Goal: Task Accomplishment & Management: Manage account settings

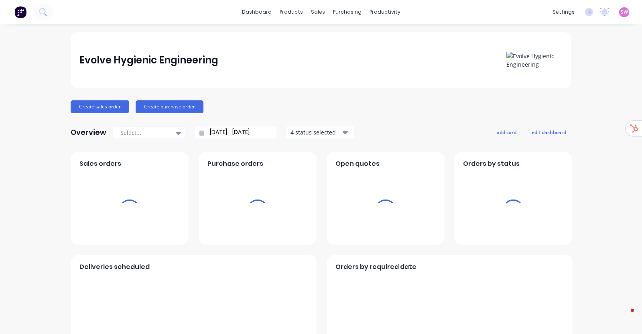
click at [621, 15] on span "SW" at bounding box center [624, 11] width 7 height 7
click at [621, 10] on span "SW" at bounding box center [624, 11] width 7 height 7
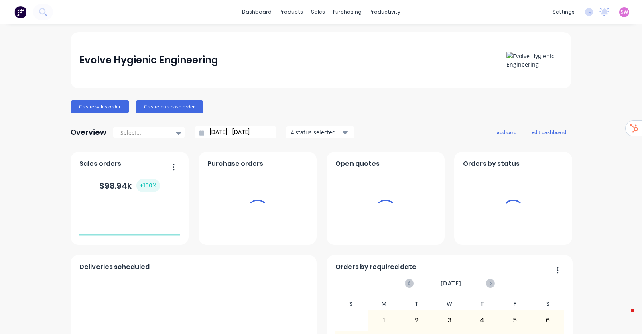
click at [619, 16] on div "SW Evolve Hygienic Engineering Stuart Wheatley Administrator Profile Sign out" at bounding box center [624, 12] width 10 height 10
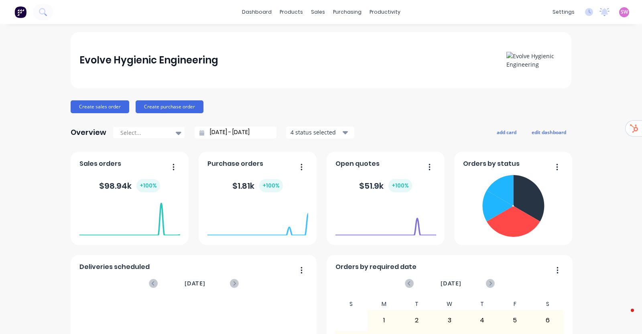
click at [621, 13] on span "SW" at bounding box center [624, 11] width 7 height 7
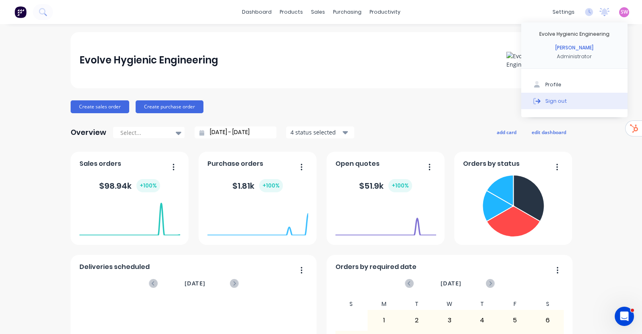
click at [563, 104] on button "Sign out" at bounding box center [574, 101] width 106 height 16
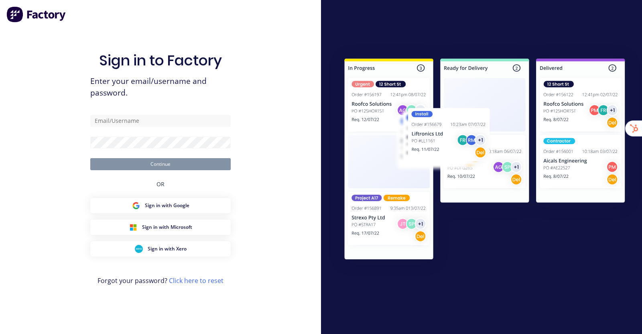
type input "stuart@factory.app"
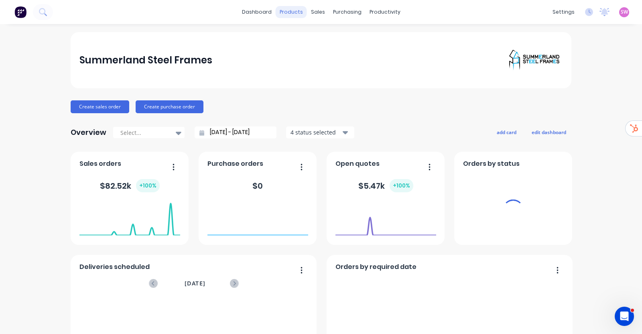
click at [284, 12] on div "products" at bounding box center [291, 12] width 31 height 12
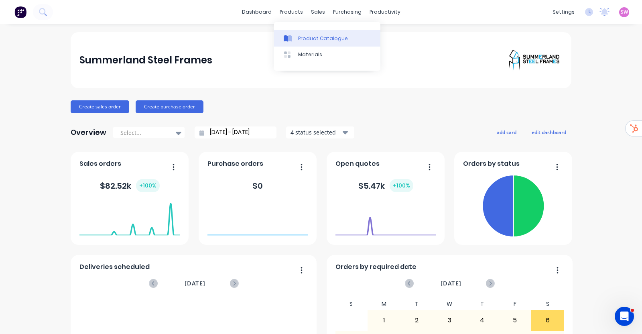
click at [308, 41] on div "Product Catalogue" at bounding box center [323, 38] width 50 height 7
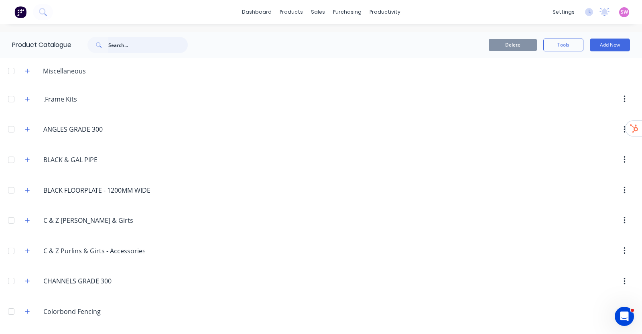
click at [148, 45] on input "text" at bounding box center [147, 45] width 79 height 16
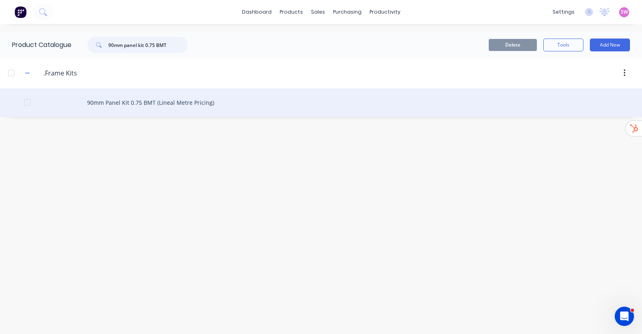
type input "90mm panel kit 0.75 BMT"
click at [167, 106] on div "90mm Panel Kit 0.75 BMT (Lineal Metre Pricing)" at bounding box center [321, 102] width 642 height 28
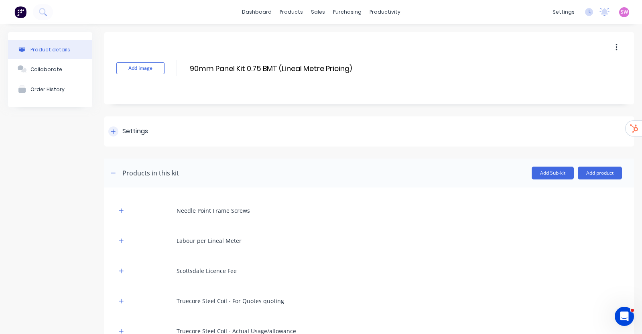
click at [116, 135] on div at bounding box center [113, 131] width 10 height 10
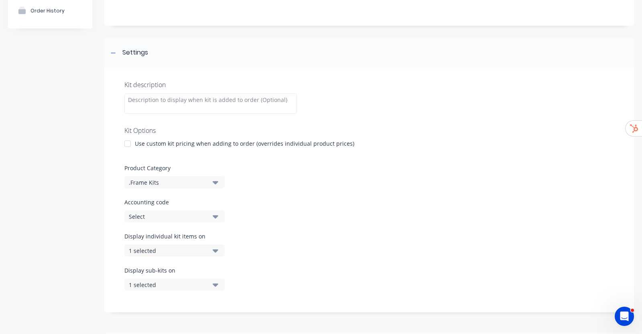
scroll to position [200, 0]
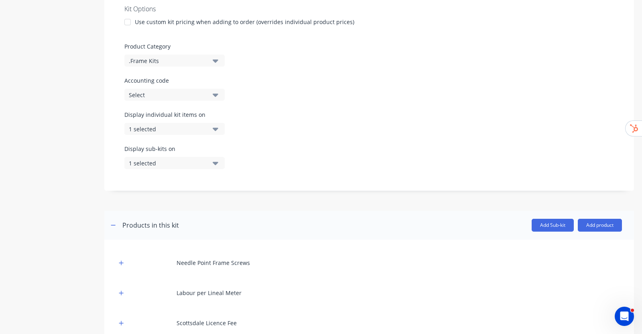
click at [215, 121] on div "Display individual kit items on 1 selected" at bounding box center [174, 122] width 100 height 24
click at [217, 128] on icon "button" at bounding box center [216, 129] width 6 height 3
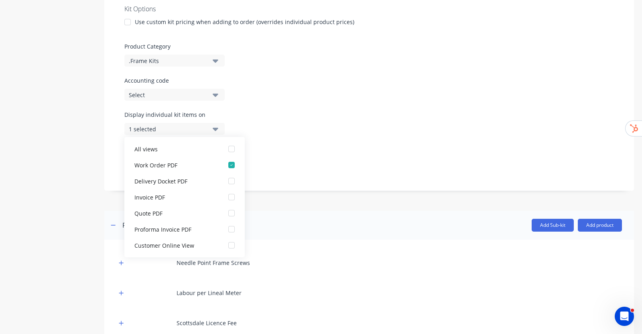
click at [351, 121] on div "Display individual kit items on 1 selected" at bounding box center [369, 127] width 490 height 34
click at [200, 123] on button "1 selected" at bounding box center [174, 129] width 100 height 12
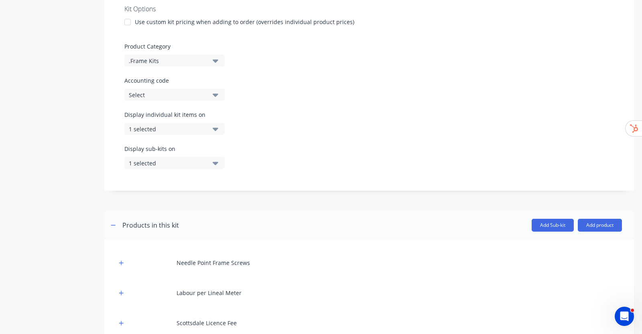
click at [221, 158] on button "1 selected" at bounding box center [174, 163] width 100 height 12
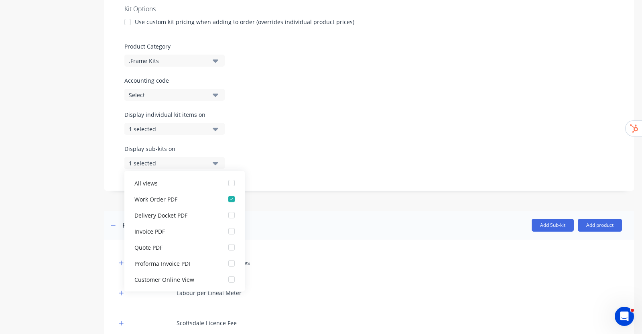
click at [282, 126] on div "Display individual kit items on 1 selected" at bounding box center [369, 127] width 490 height 34
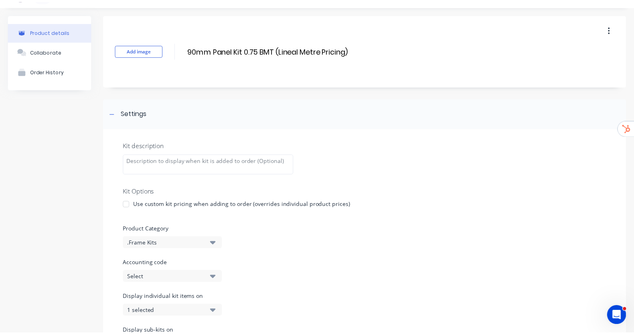
scroll to position [0, 0]
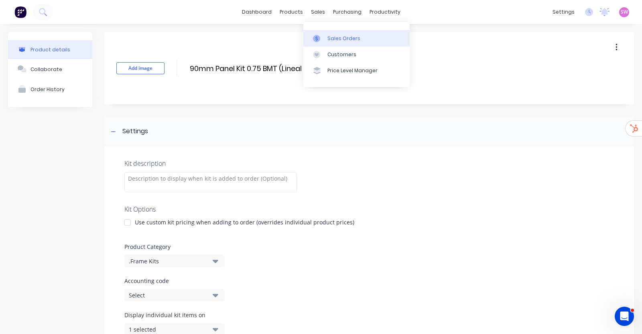
click at [326, 35] on link "Sales Orders" at bounding box center [356, 38] width 106 height 16
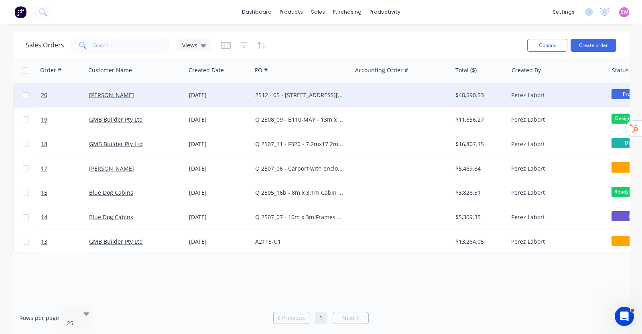
click at [366, 92] on div at bounding box center [402, 95] width 100 height 24
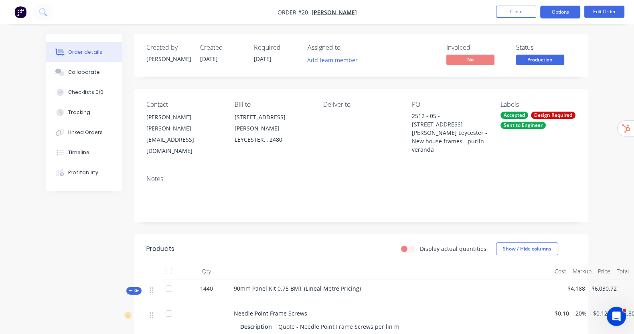
click at [569, 16] on button "Options" at bounding box center [560, 12] width 40 height 13
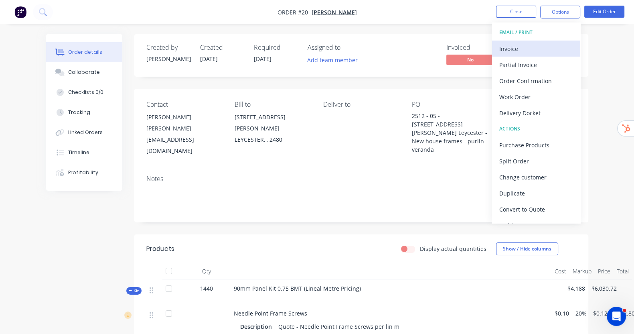
click at [521, 49] on div "Invoice" at bounding box center [537, 49] width 74 height 12
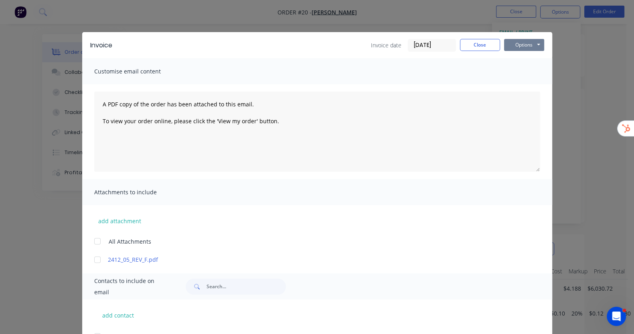
click at [544, 47] on button "Options" at bounding box center [524, 45] width 40 height 12
click at [556, 57] on button "Preview" at bounding box center [529, 59] width 51 height 13
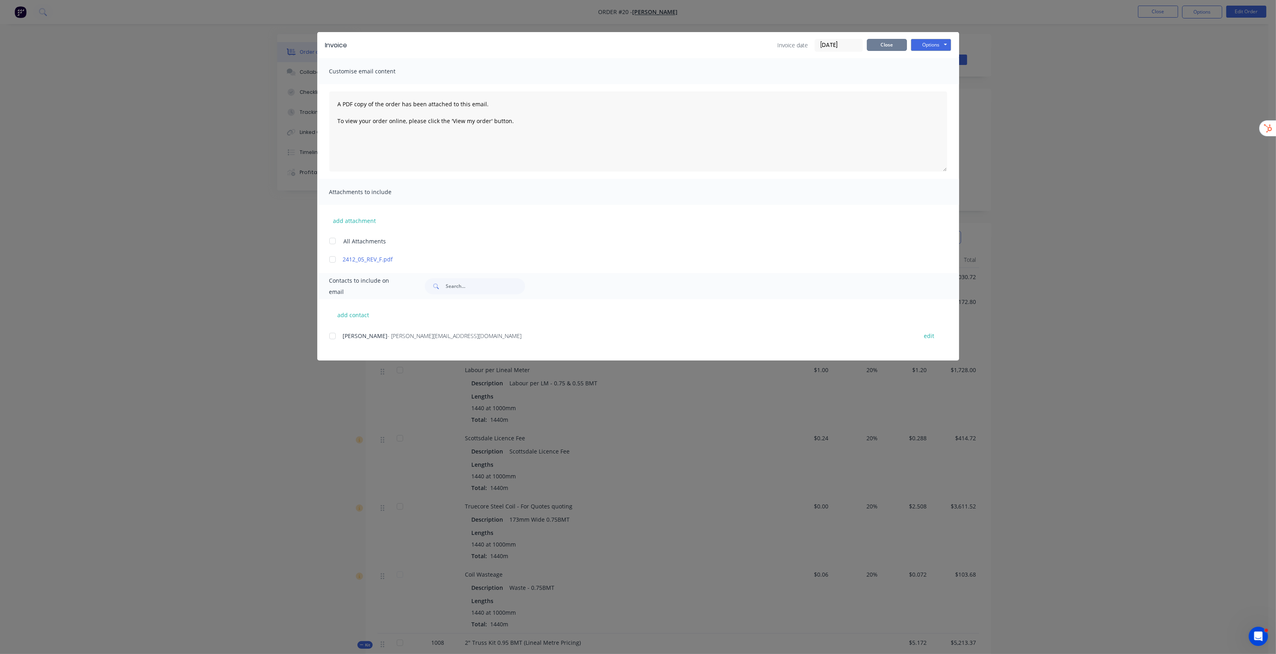
drag, startPoint x: 887, startPoint y: 45, endPoint x: 867, endPoint y: 56, distance: 23.2
click at [642, 45] on button "Close" at bounding box center [887, 45] width 40 height 12
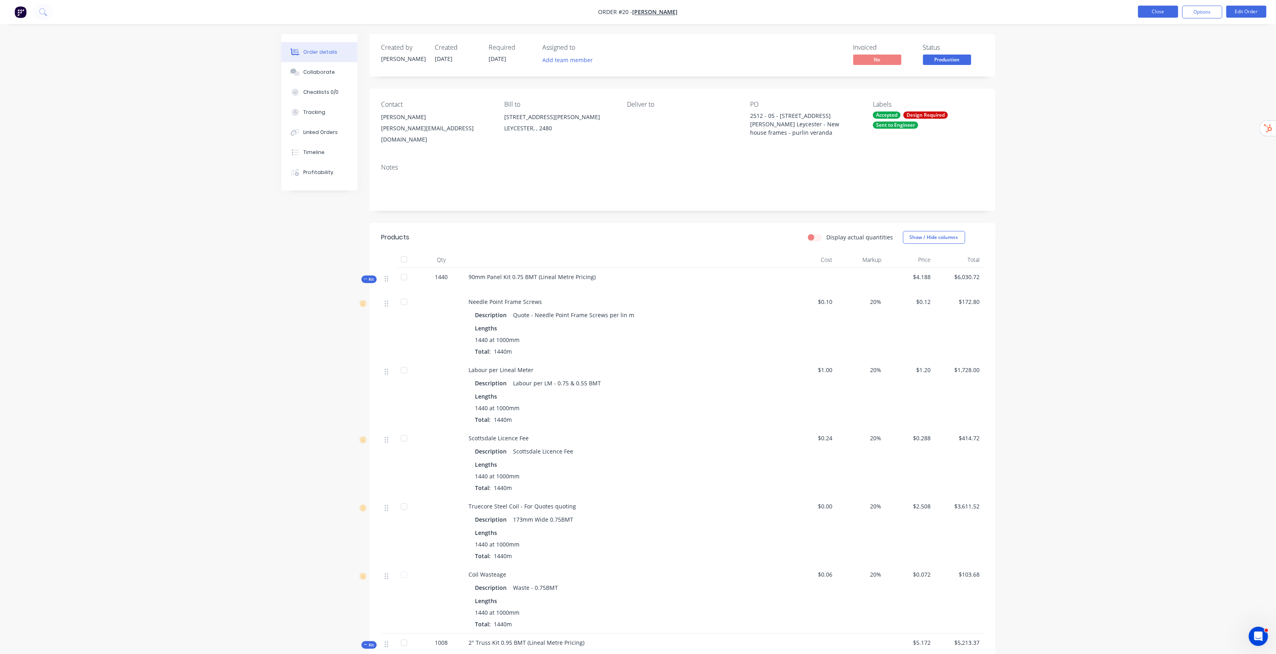
click at [642, 16] on button "Close" at bounding box center [1158, 12] width 40 height 12
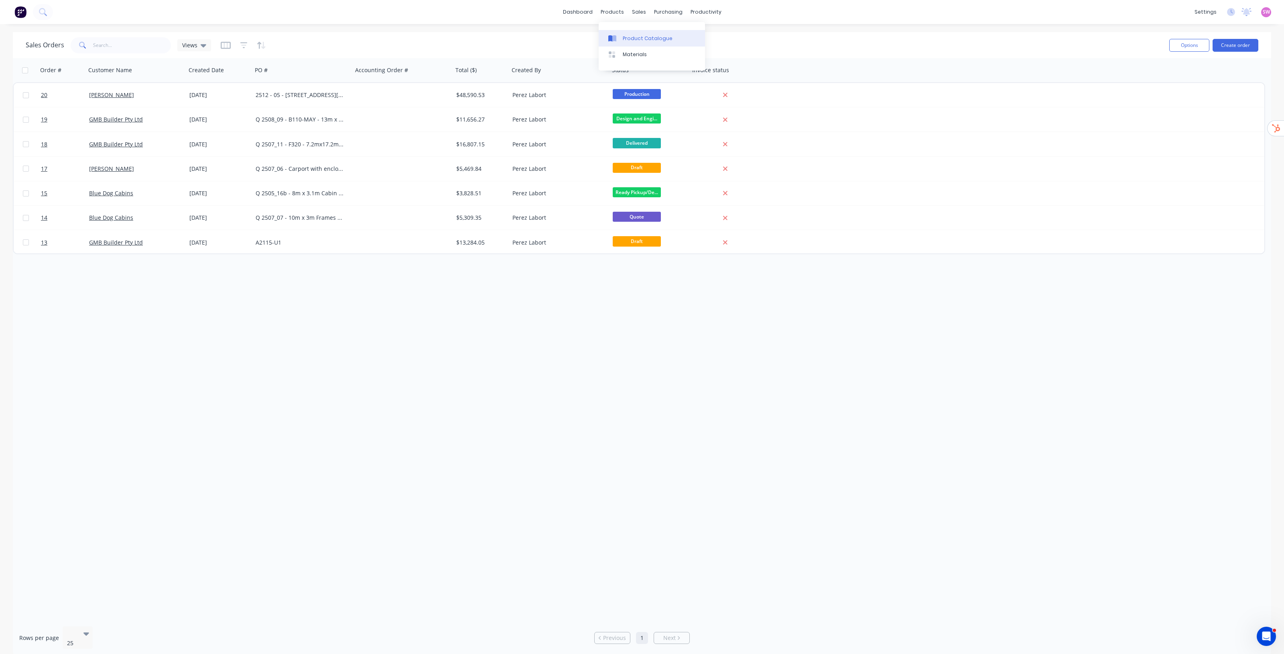
click at [636, 37] on div "Product Catalogue" at bounding box center [648, 38] width 50 height 7
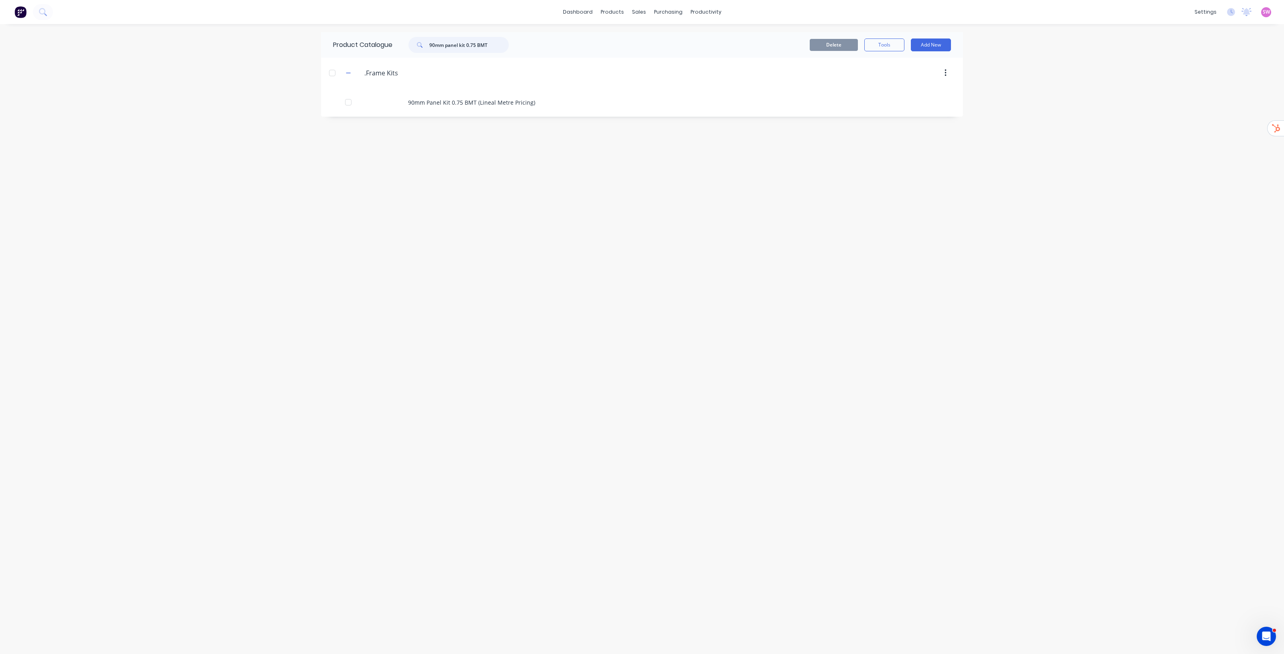
drag, startPoint x: 492, startPoint y: 49, endPoint x: 283, endPoint y: 49, distance: 209.1
click at [293, 50] on div "dashboard products sales purchasing productivity dashboard products Product Cat…" at bounding box center [642, 327] width 1284 height 654
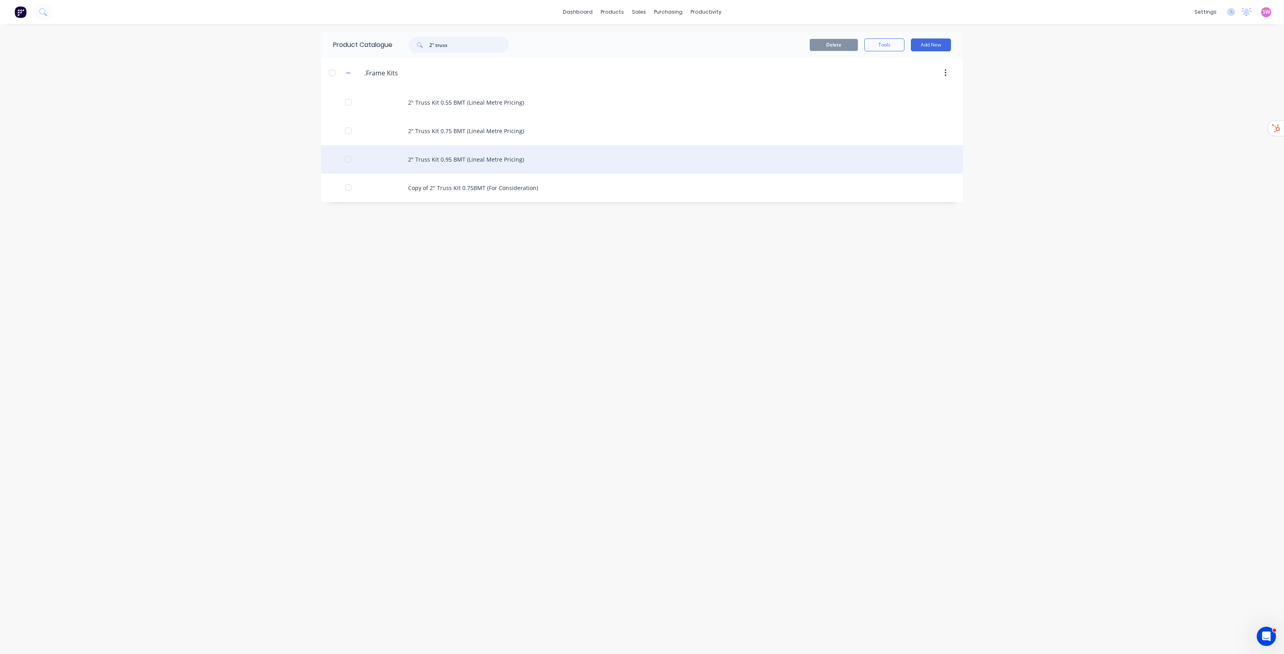
type input "2" truss"
click at [446, 159] on div "2" Truss Kit 0.95 BMT (Lineal Metre Pricing)" at bounding box center [642, 159] width 642 height 28
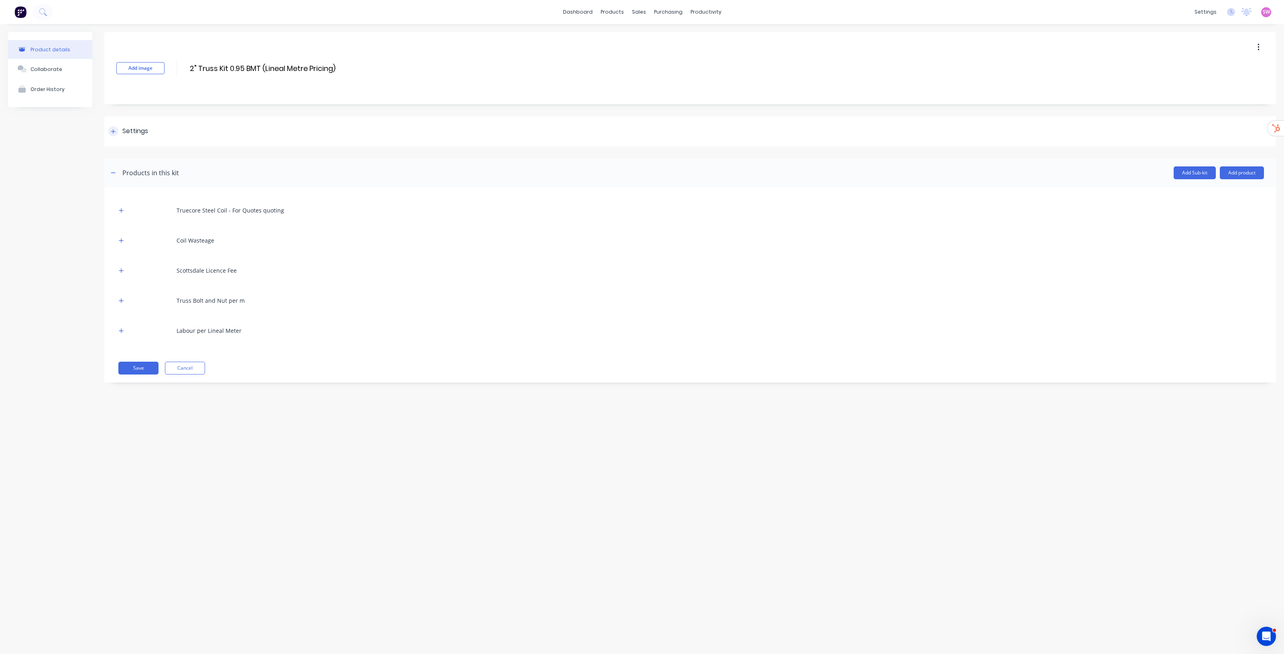
click at [116, 128] on div at bounding box center [113, 131] width 10 height 10
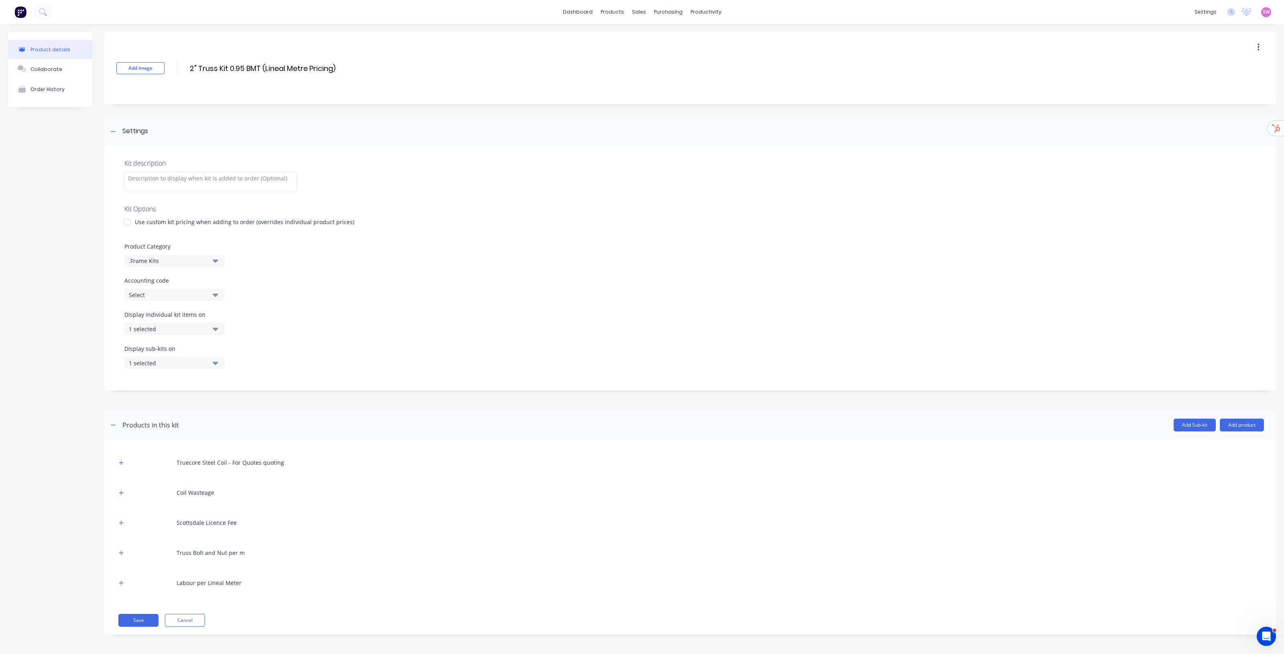
click at [217, 328] on icon "button" at bounding box center [216, 329] width 6 height 3
click at [642, 201] on div at bounding box center [690, 198] width 1132 height 12
click at [642, 30] on link "Sales Orders" at bounding box center [677, 38] width 106 height 16
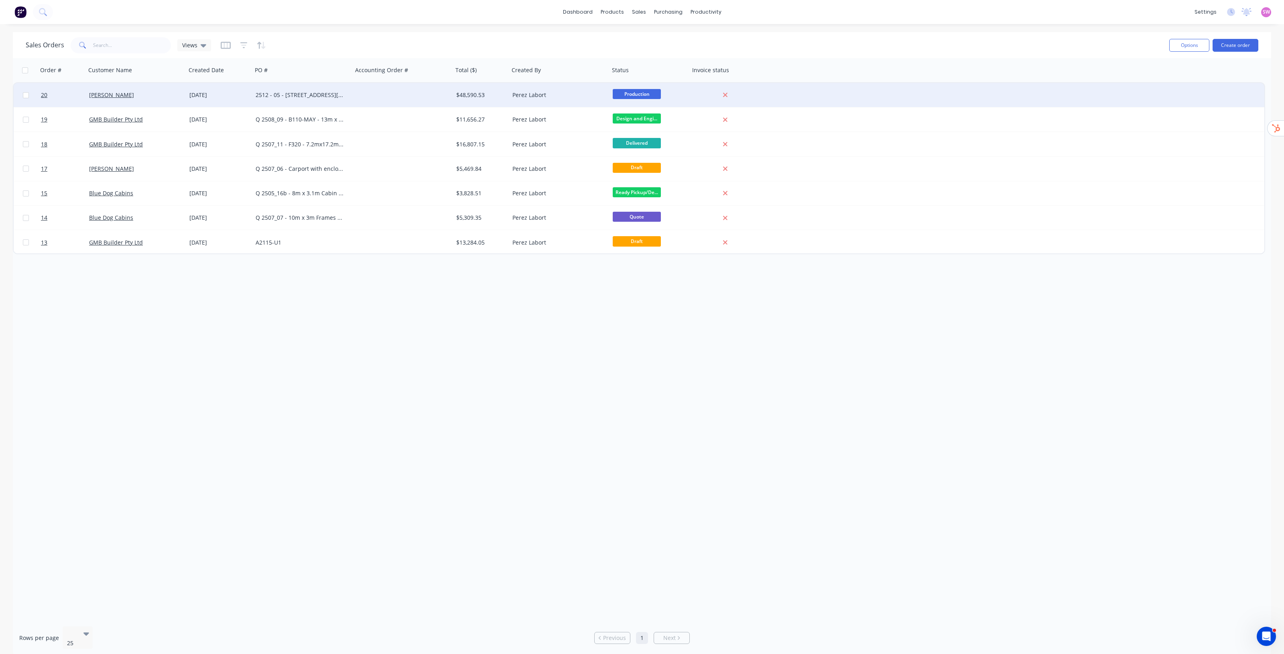
click at [388, 91] on div at bounding box center [403, 95] width 100 height 24
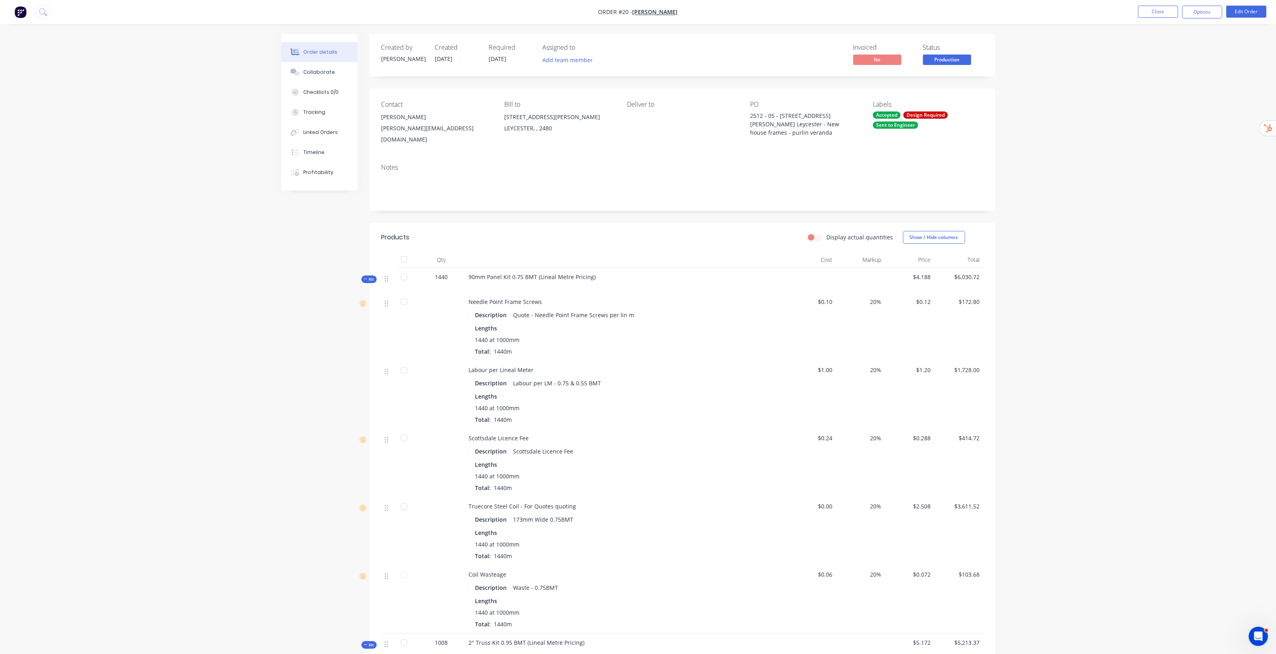
click at [370, 276] on span "Kit" at bounding box center [369, 279] width 10 height 6
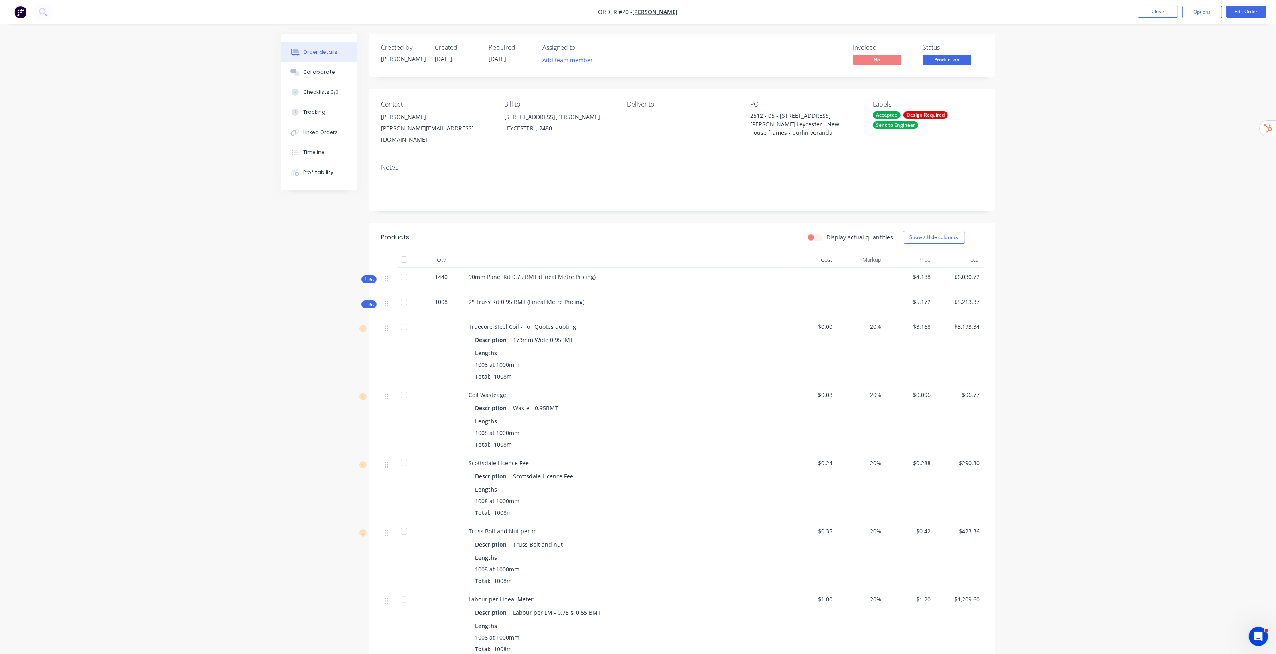
click at [373, 301] on span "Kit" at bounding box center [369, 304] width 10 height 6
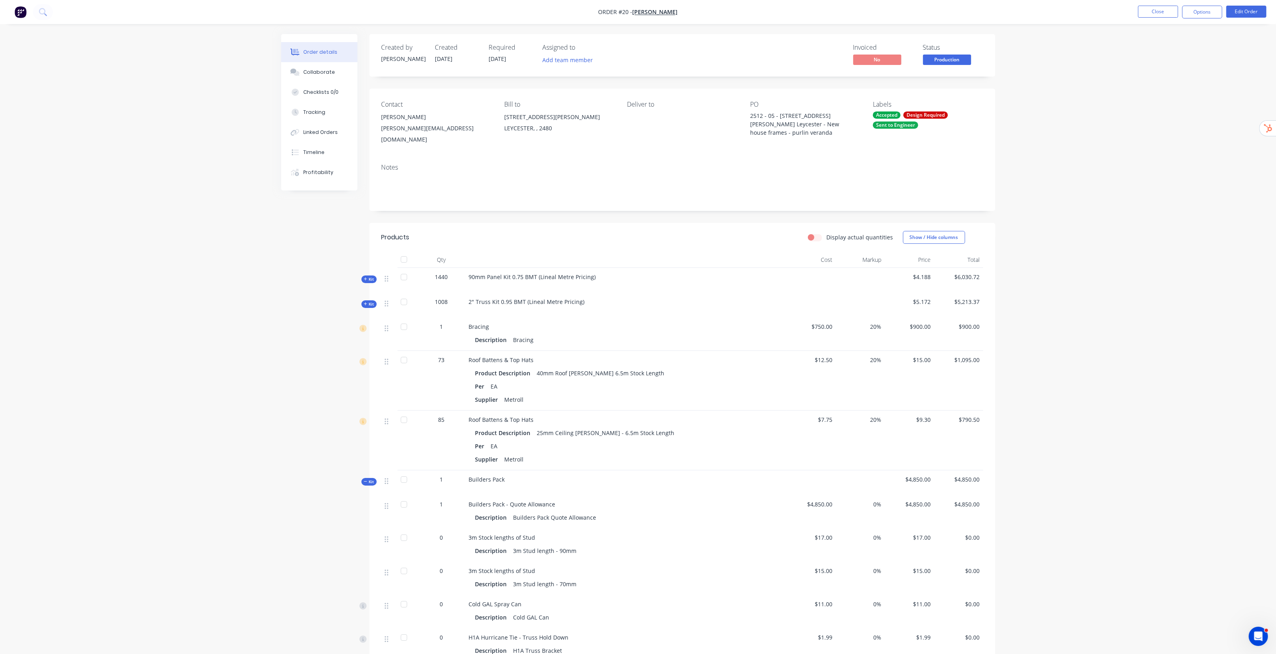
click at [372, 301] on span "Kit" at bounding box center [369, 304] width 10 height 6
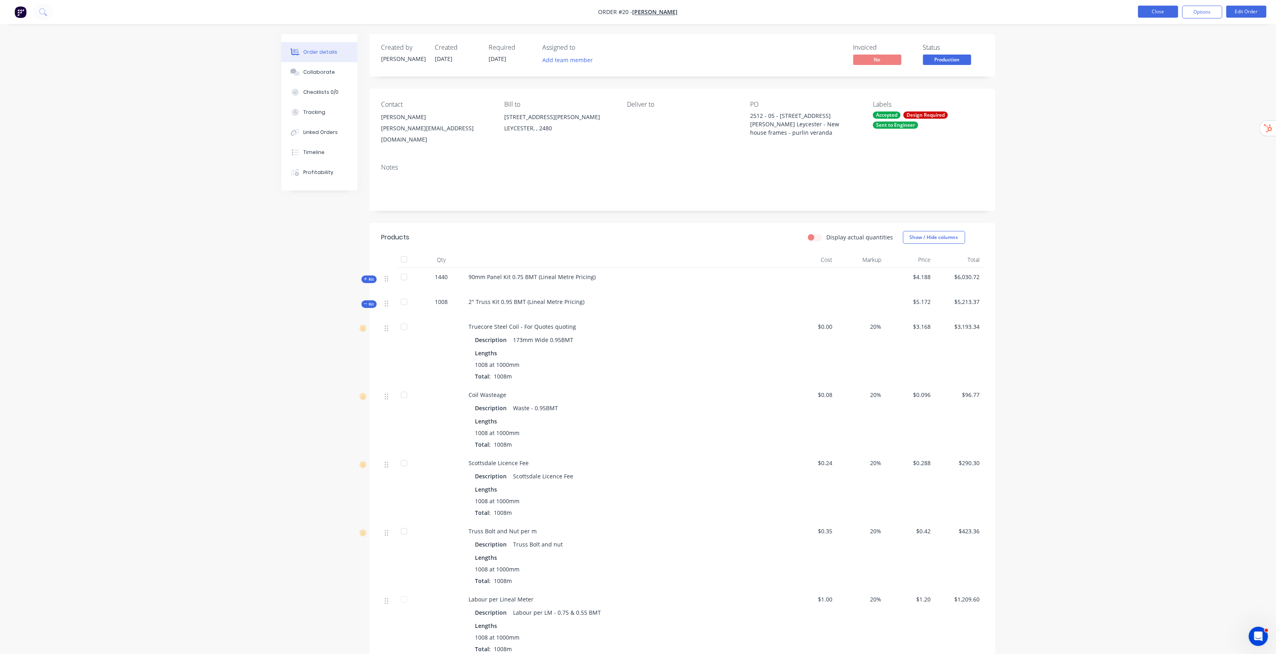
click at [642, 11] on button "Close" at bounding box center [1158, 12] width 40 height 12
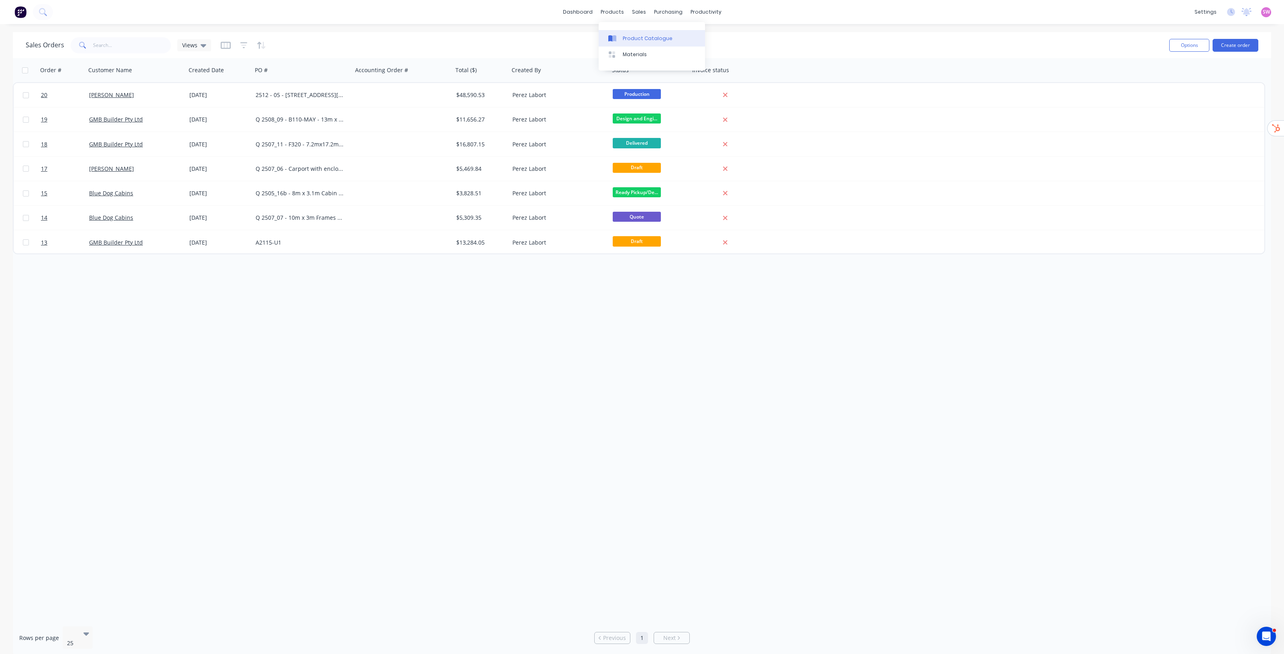
click at [629, 37] on div "Product Catalogue" at bounding box center [648, 38] width 50 height 7
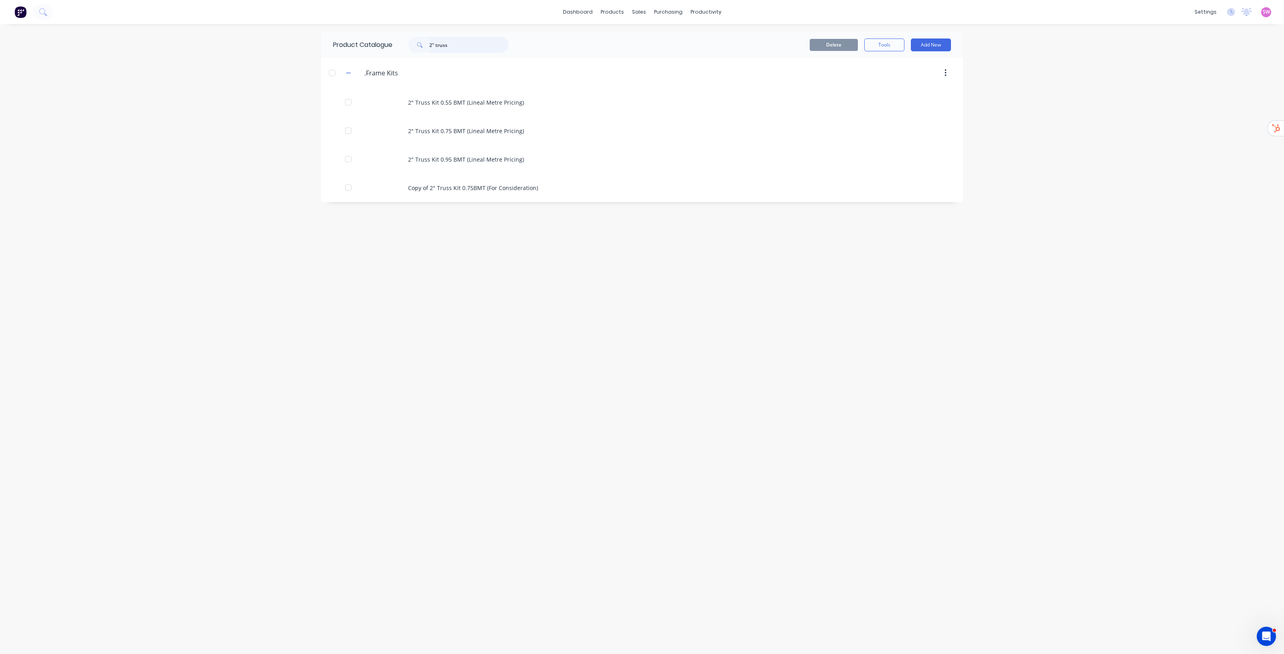
click at [445, 47] on input "2" truss" at bounding box center [468, 45] width 79 height 16
drag, startPoint x: 479, startPoint y: 51, endPoint x: 382, endPoint y: 51, distance: 97.9
click at [382, 51] on div "Product Catalogue 2" truss" at bounding box center [425, 45] width 208 height 26
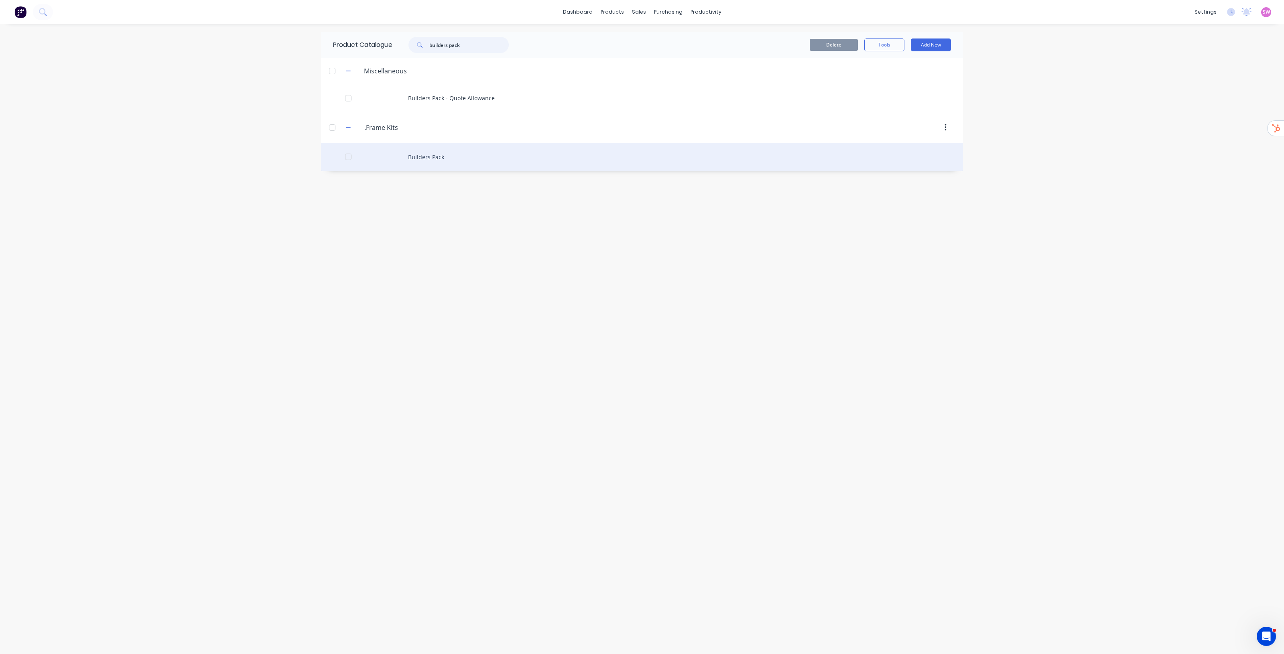
type input "builders pack"
click at [447, 152] on div "Builders Pack" at bounding box center [642, 157] width 642 height 28
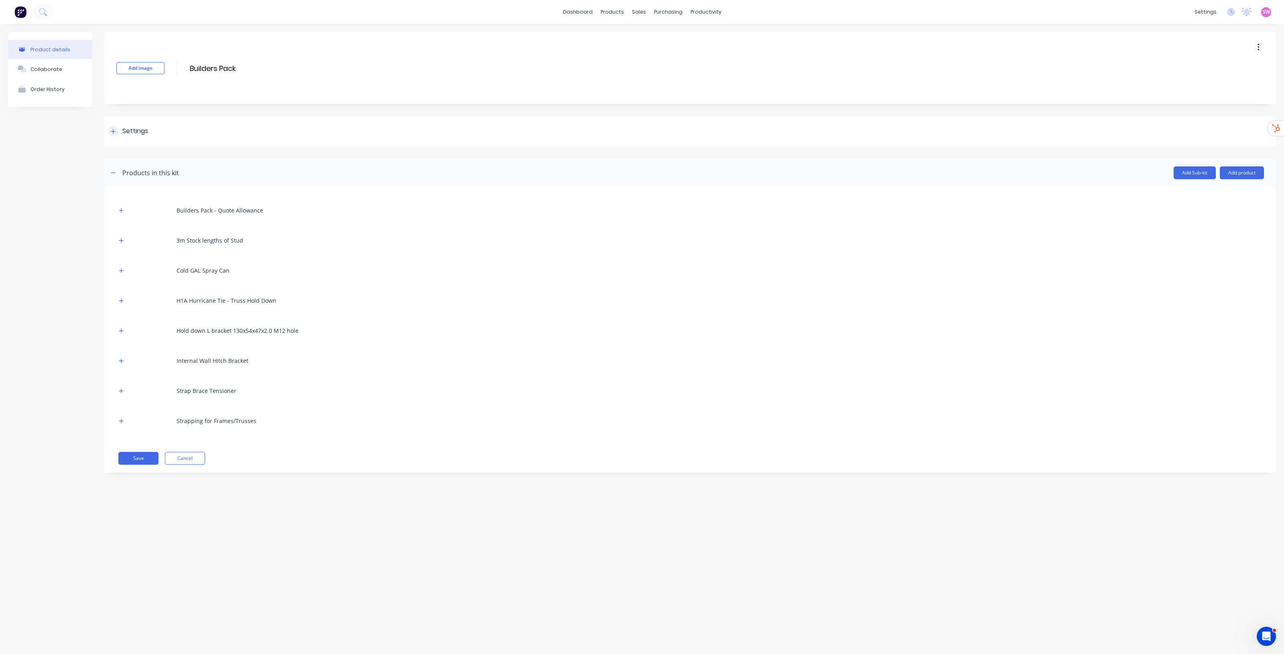
click at [133, 128] on div "Settings" at bounding box center [135, 131] width 26 height 10
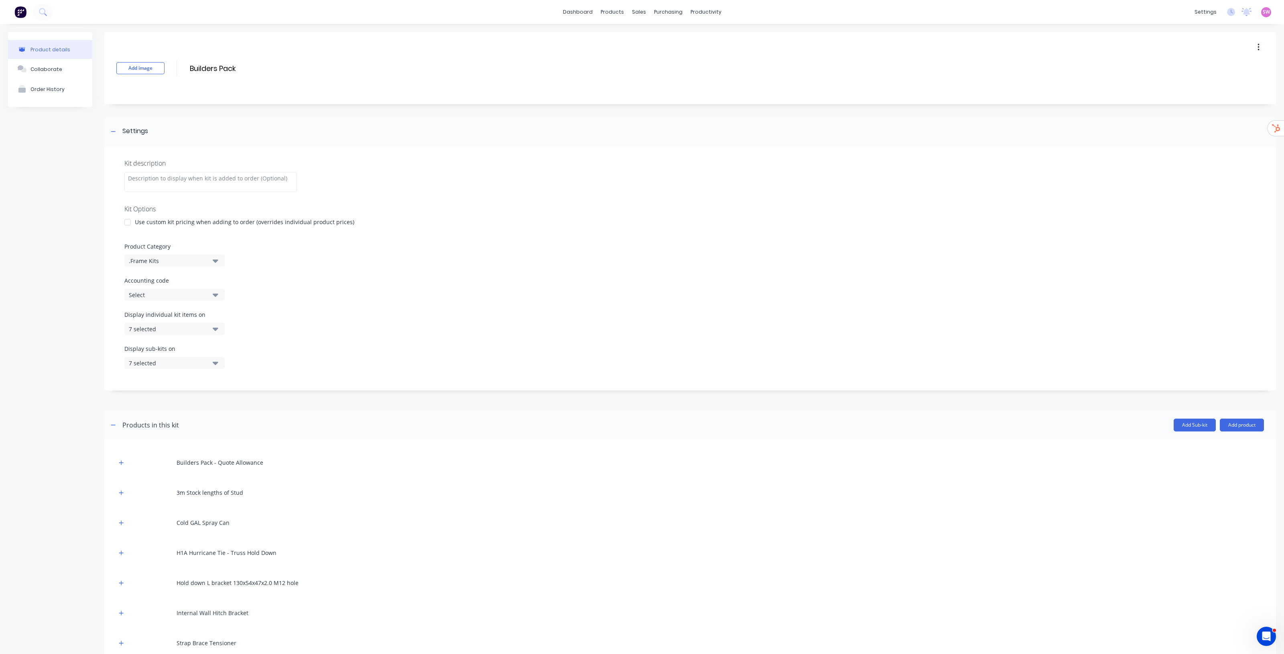
click at [217, 331] on icon "button" at bounding box center [216, 329] width 6 height 9
click at [301, 333] on div "Display individual kit items on 7 selected" at bounding box center [690, 328] width 1132 height 34
click at [628, 259] on div "Product Category .Frame Kits" at bounding box center [690, 254] width 1132 height 24
click at [625, 41] on div "Product Catalogue" at bounding box center [644, 38] width 50 height 7
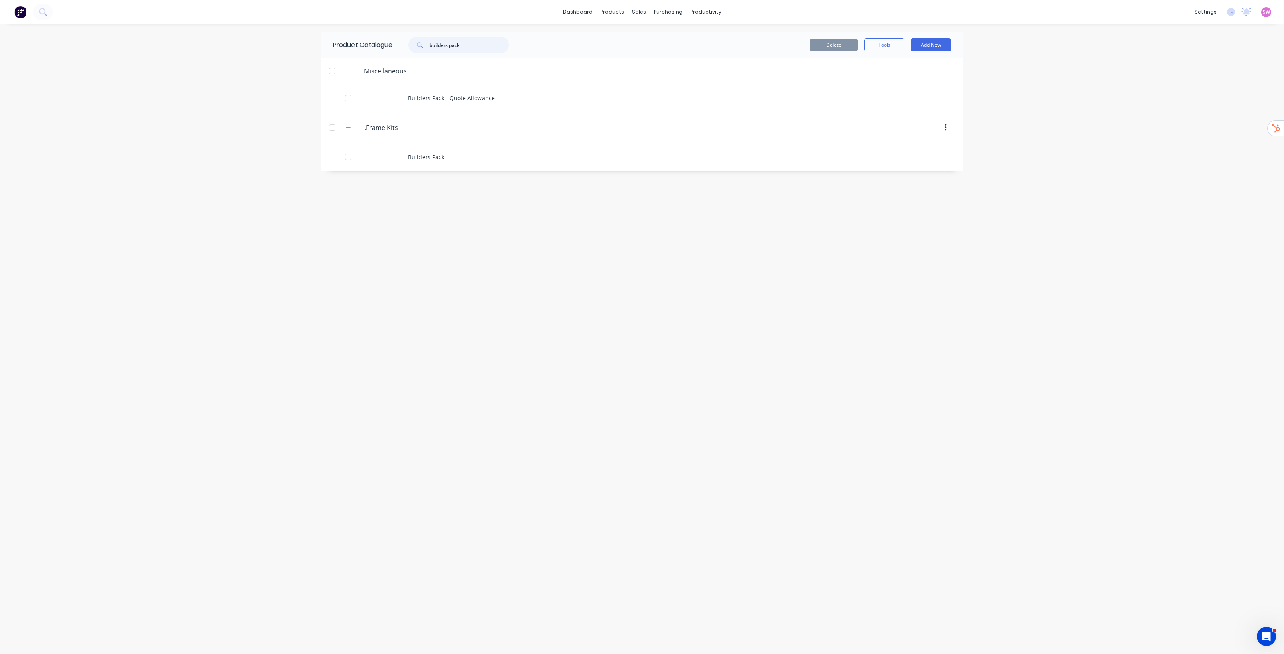
drag, startPoint x: 480, startPoint y: 40, endPoint x: 340, endPoint y: 27, distance: 140.7
click at [340, 27] on div "dashboard products sales purchasing productivity dashboard products Product Cat…" at bounding box center [642, 327] width 1284 height 654
click at [642, 164] on div "dashboard products sales purchasing productivity dashboard products Product Cat…" at bounding box center [642, 327] width 1284 height 654
click at [346, 97] on icon "button" at bounding box center [348, 99] width 5 height 6
click at [346, 99] on icon "button" at bounding box center [348, 99] width 5 height 6
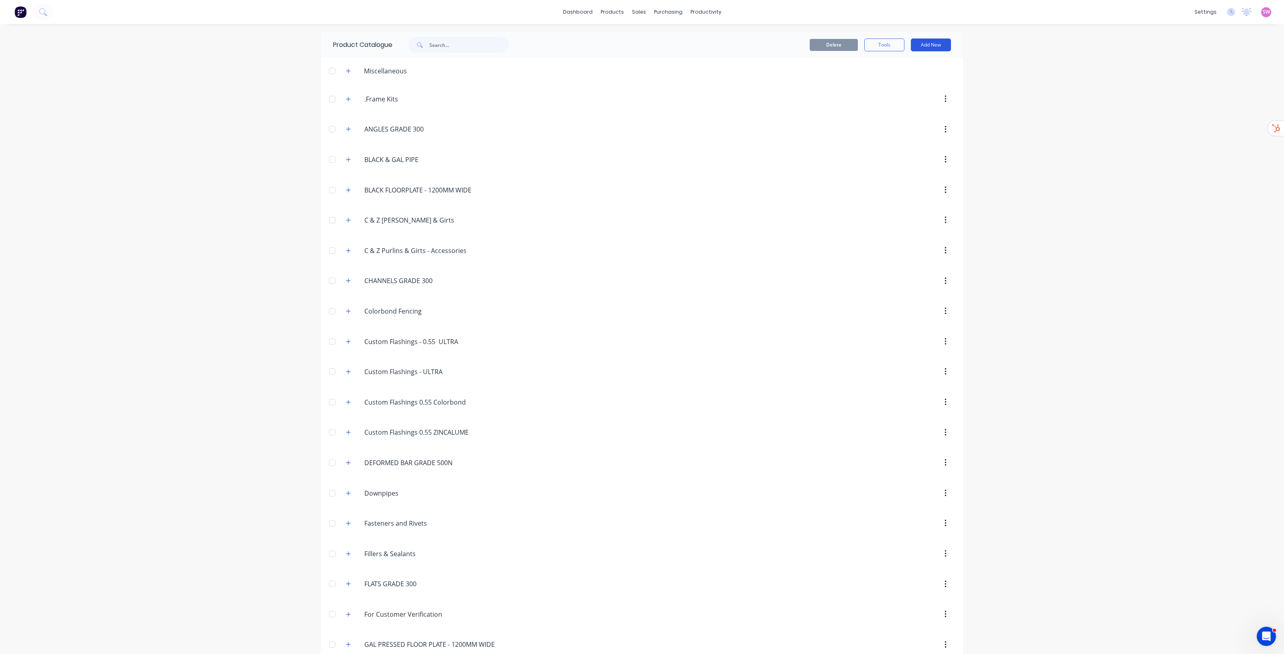
click at [642, 45] on button "Add New" at bounding box center [931, 45] width 40 height 13
click at [642, 98] on div "Product Kit" at bounding box center [913, 98] width 62 height 12
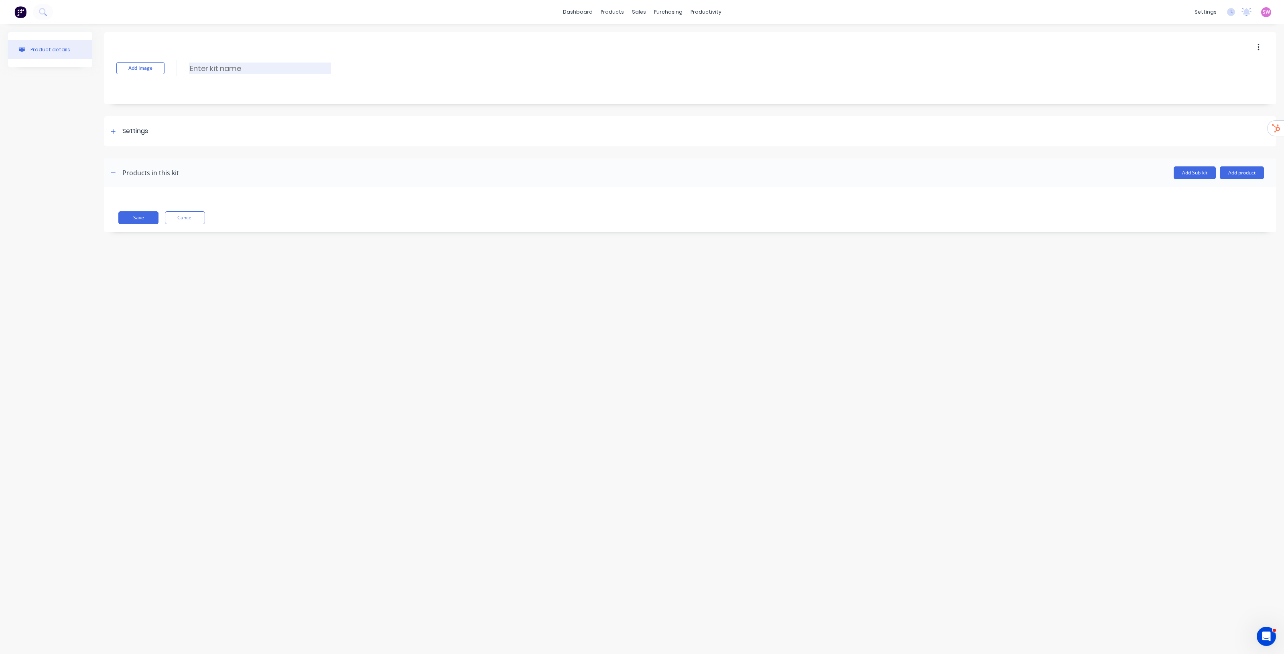
click at [239, 69] on input at bounding box center [260, 69] width 142 height 12
type input "Job Kit Template"
click at [116, 128] on div at bounding box center [113, 131] width 10 height 10
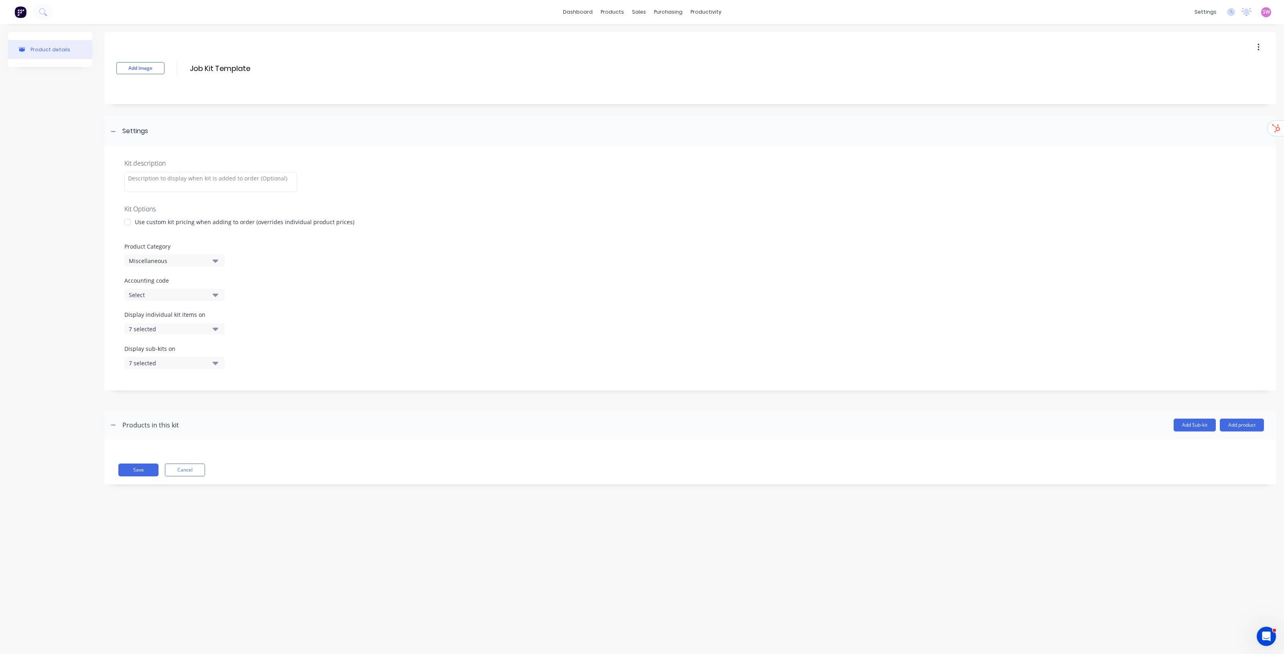
click at [201, 267] on div "Kit description Kit Options Use custom kit pricing when adding to order (overri…" at bounding box center [690, 268] width 1172 height 244
click at [205, 260] on div "Miscellaneous" at bounding box center [168, 261] width 78 height 8
click at [408, 148] on div "Kit description Kit Options Use custom kit pricing when adding to order (overri…" at bounding box center [690, 268] width 1172 height 244
click at [191, 333] on button "7 selected" at bounding box center [174, 329] width 100 height 12
click at [223, 333] on div "button" at bounding box center [231, 349] width 16 height 16
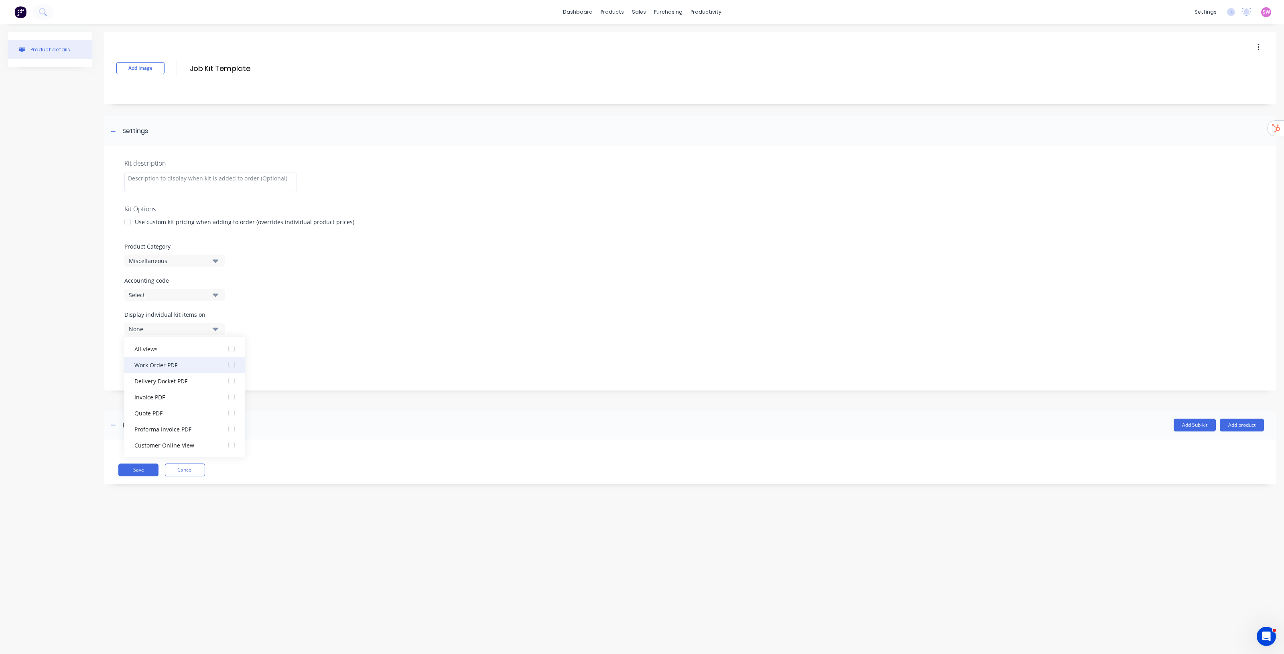
click at [223, 333] on div "button" at bounding box center [231, 365] width 16 height 16
click at [390, 286] on div "Accounting code Select" at bounding box center [690, 288] width 1132 height 24
click at [203, 333] on div "7 selected" at bounding box center [168, 363] width 78 height 8
click at [223, 333] on div "button" at bounding box center [231, 399] width 16 height 16
click at [223, 333] on div "button" at bounding box center [231, 383] width 16 height 16
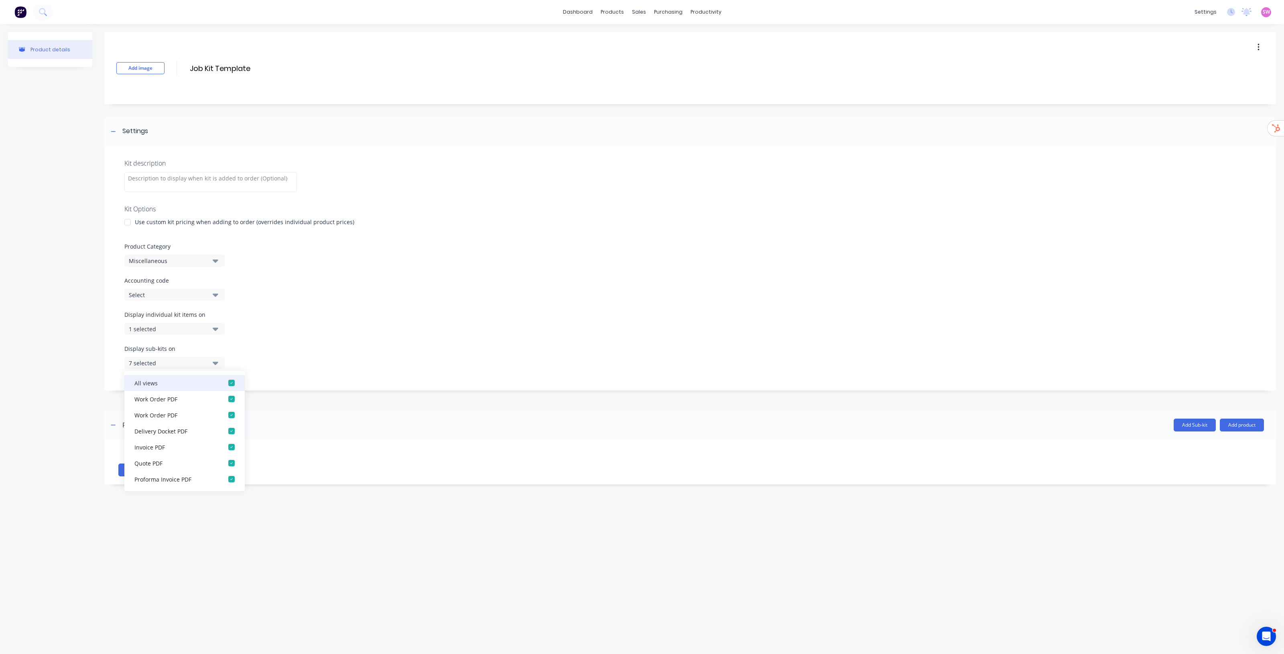
click at [223, 333] on div "button" at bounding box center [231, 383] width 16 height 16
click at [225, 333] on div "button" at bounding box center [231, 399] width 16 height 16
click at [224, 333] on div "button" at bounding box center [231, 383] width 16 height 16
click at [224, 333] on div "button" at bounding box center [231, 399] width 16 height 16
click at [226, 333] on div "button" at bounding box center [231, 383] width 16 height 16
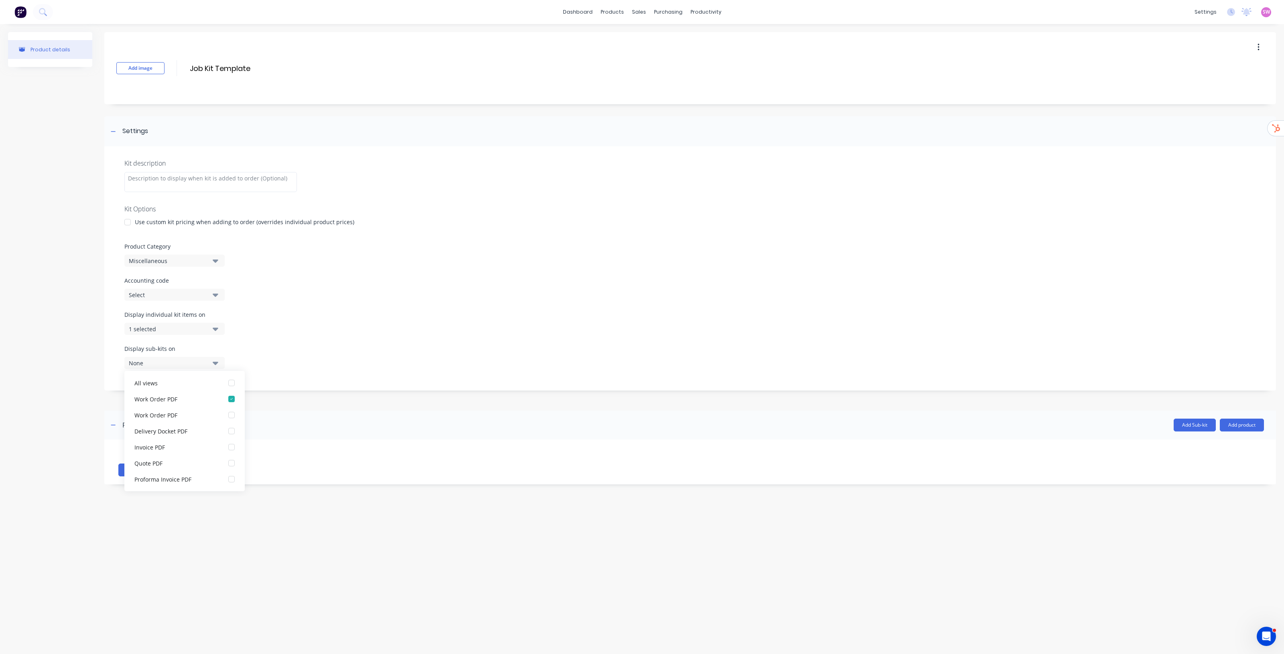
click at [300, 321] on div "Display individual kit items on 1 selected" at bounding box center [690, 328] width 1132 height 34
click at [183, 333] on div "None" at bounding box center [168, 363] width 78 height 8
click at [223, 333] on div "button" at bounding box center [231, 399] width 16 height 16
click at [320, 327] on div "Display individual kit items on 1 selected" at bounding box center [690, 328] width 1132 height 34
click at [134, 333] on button "Save" at bounding box center [138, 470] width 40 height 13
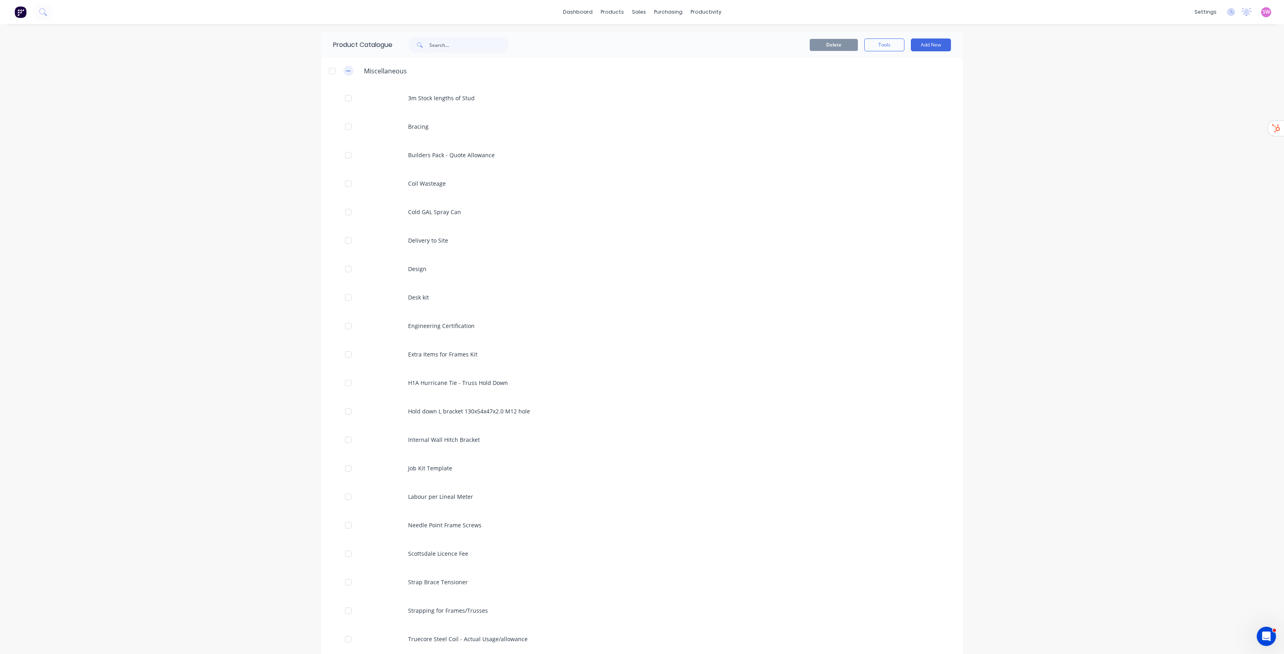
click at [349, 71] on span at bounding box center [348, 71] width 10 height 10
click at [344, 73] on button "button" at bounding box center [348, 71] width 10 height 10
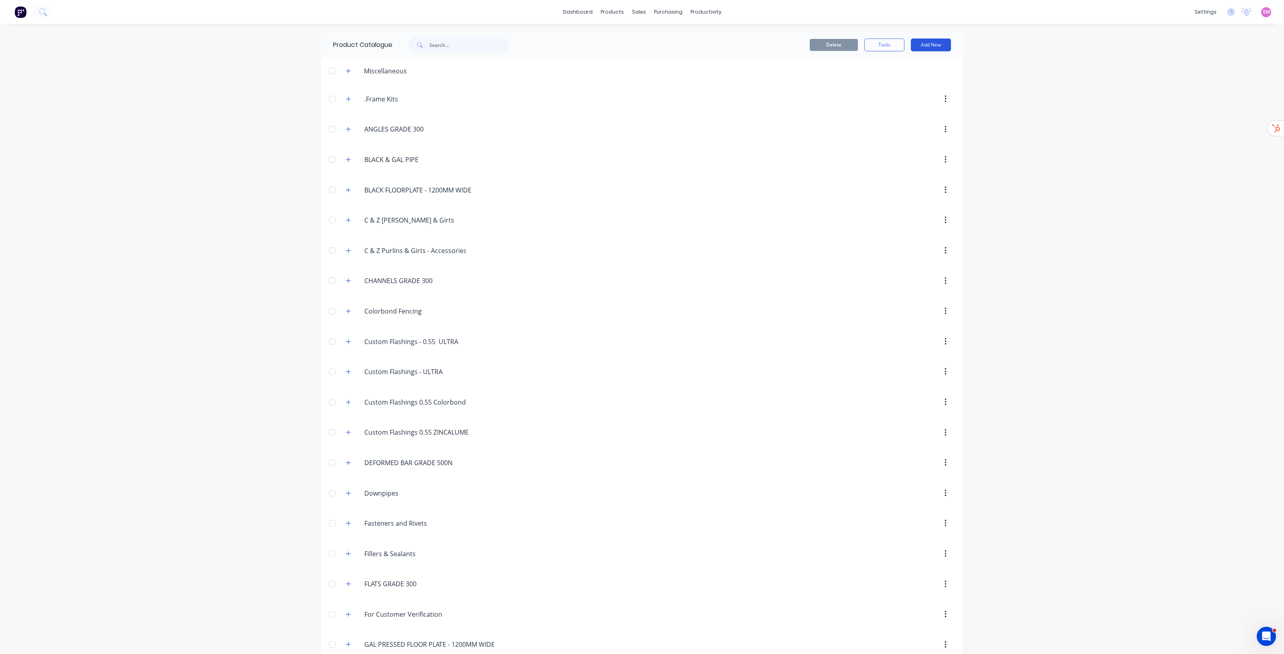
click at [642, 48] on button "Add New" at bounding box center [931, 45] width 40 height 13
click at [642, 66] on div "Category" at bounding box center [913, 66] width 62 height 12
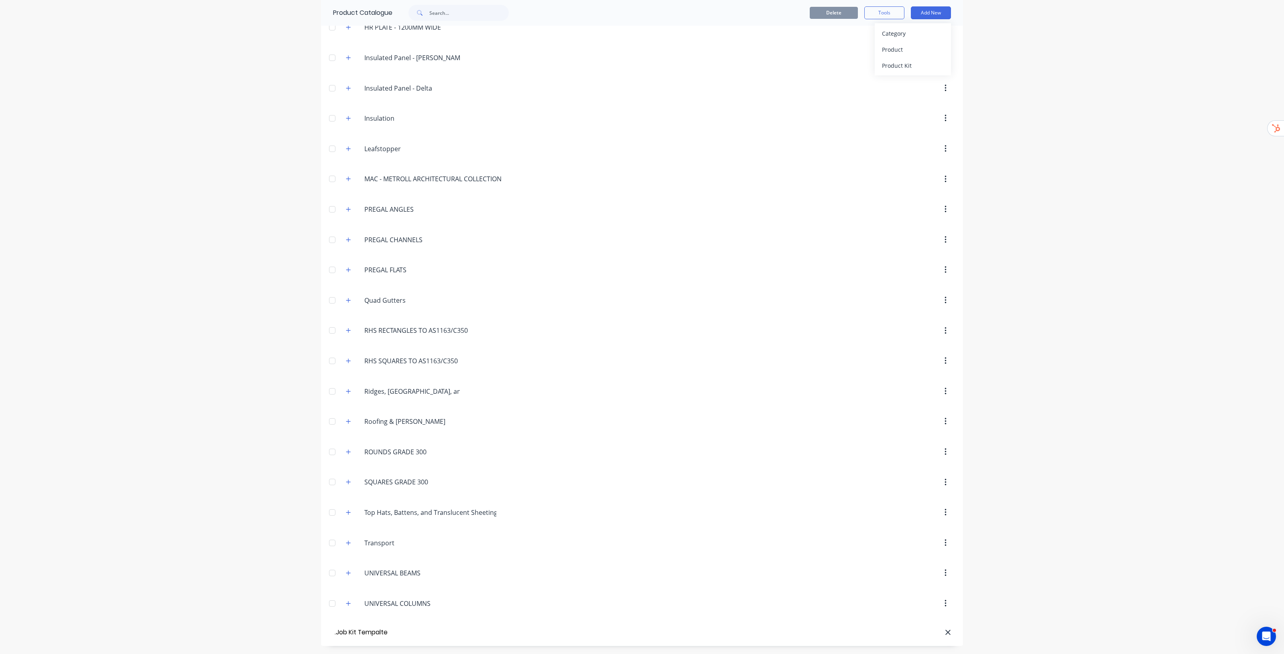
type input ".Job Kit Tempalte"
click at [393, 333] on input ".Job Kit Tempalte" at bounding box center [411, 631] width 95 height 10
click at [400, 333] on input ".Job Kit Tempalte" at bounding box center [411, 631] width 95 height 10
type input ".Job Kit Template"
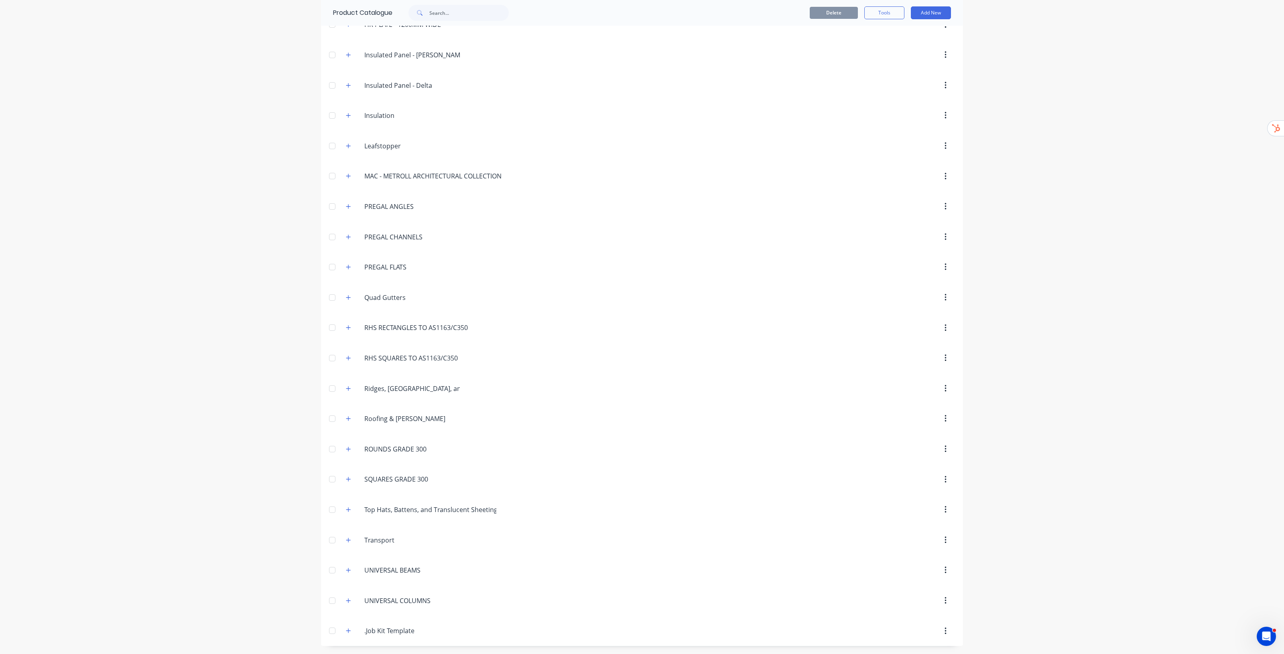
click at [642, 333] on div "dashboard products sales purchasing productivity dashboard products Product Cat…" at bounding box center [642, 327] width 1284 height 654
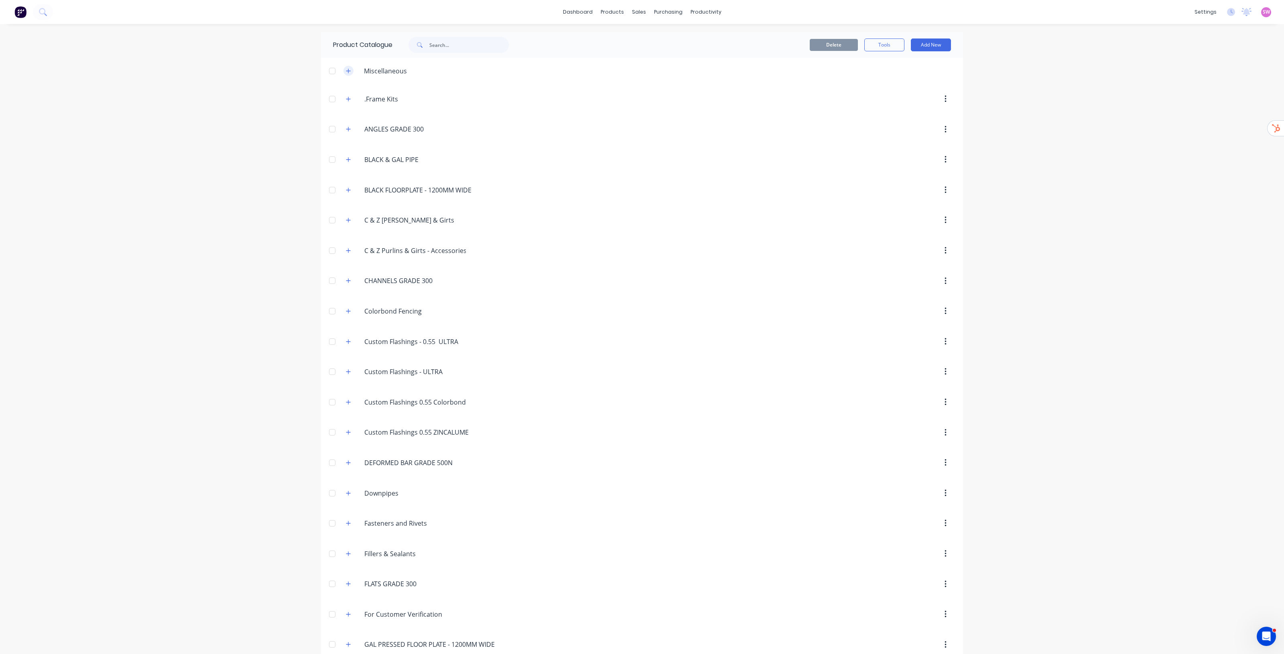
click at [346, 73] on icon "button" at bounding box center [348, 71] width 5 height 6
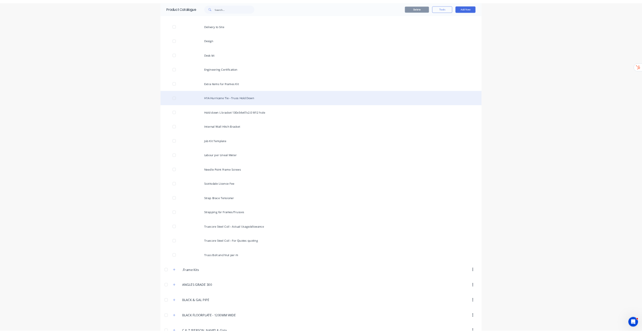
scroll to position [201, 0]
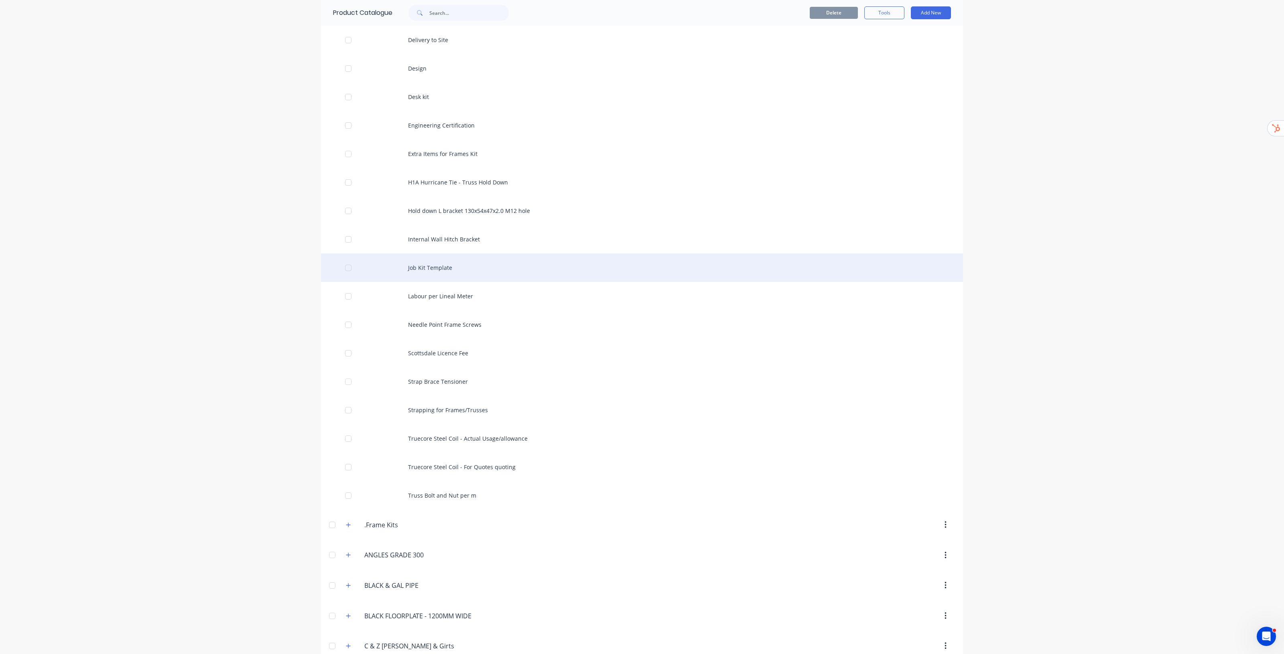
click at [447, 266] on div "Job Kit Template" at bounding box center [642, 268] width 642 height 28
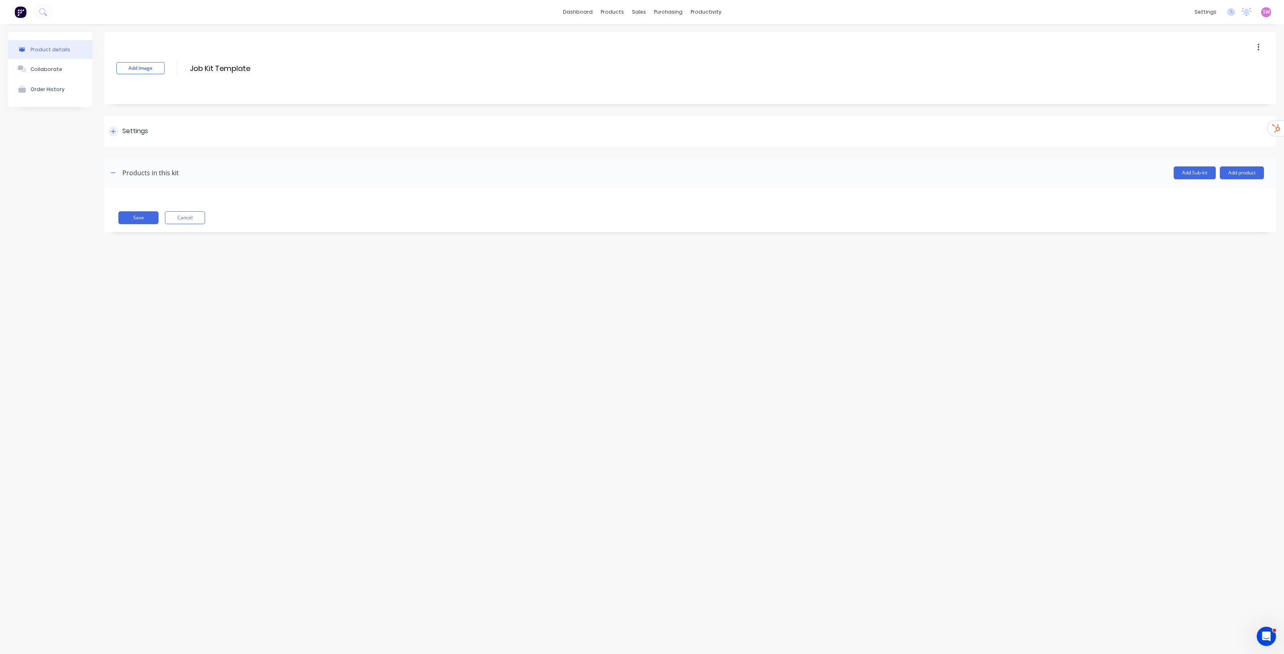
click at [115, 129] on icon at bounding box center [113, 132] width 5 height 6
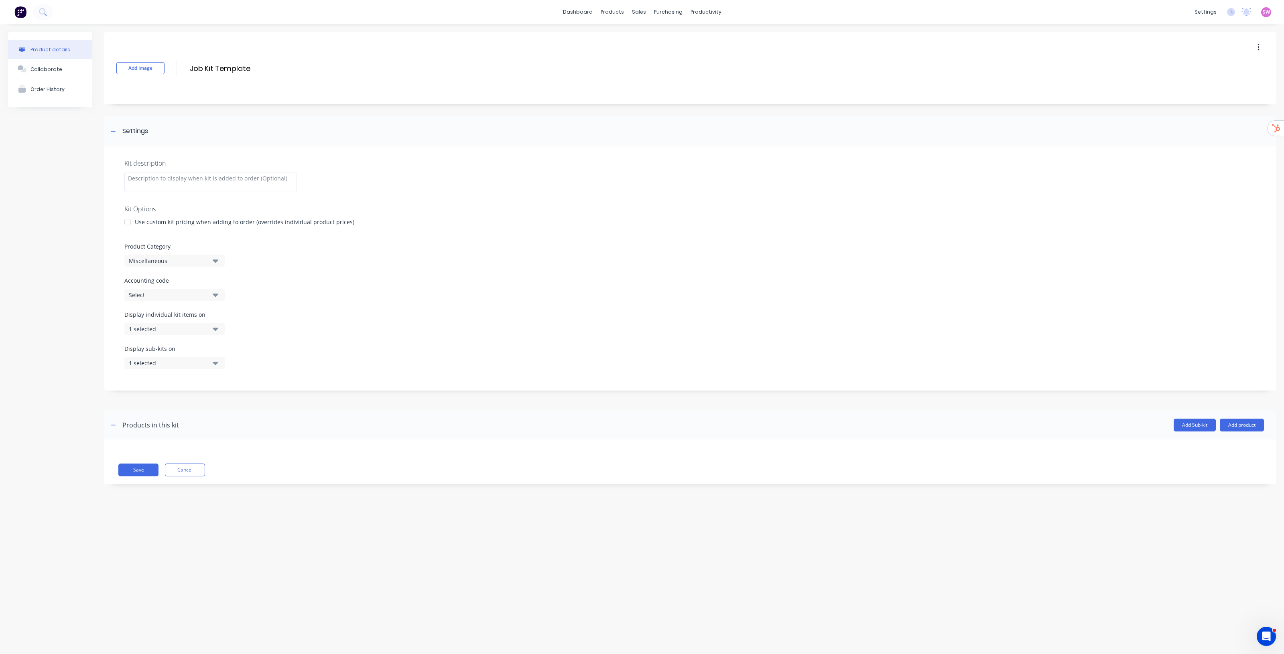
click at [190, 269] on div "Kit description Kit Options Use custom kit pricing when adding to order (overri…" at bounding box center [690, 268] width 1172 height 244
click at [195, 264] on div "Miscellaneous" at bounding box center [168, 261] width 78 height 8
click at [175, 320] on div ".Job Kit Template" at bounding box center [184, 321] width 120 height 16
click at [142, 333] on button "Save" at bounding box center [138, 470] width 40 height 13
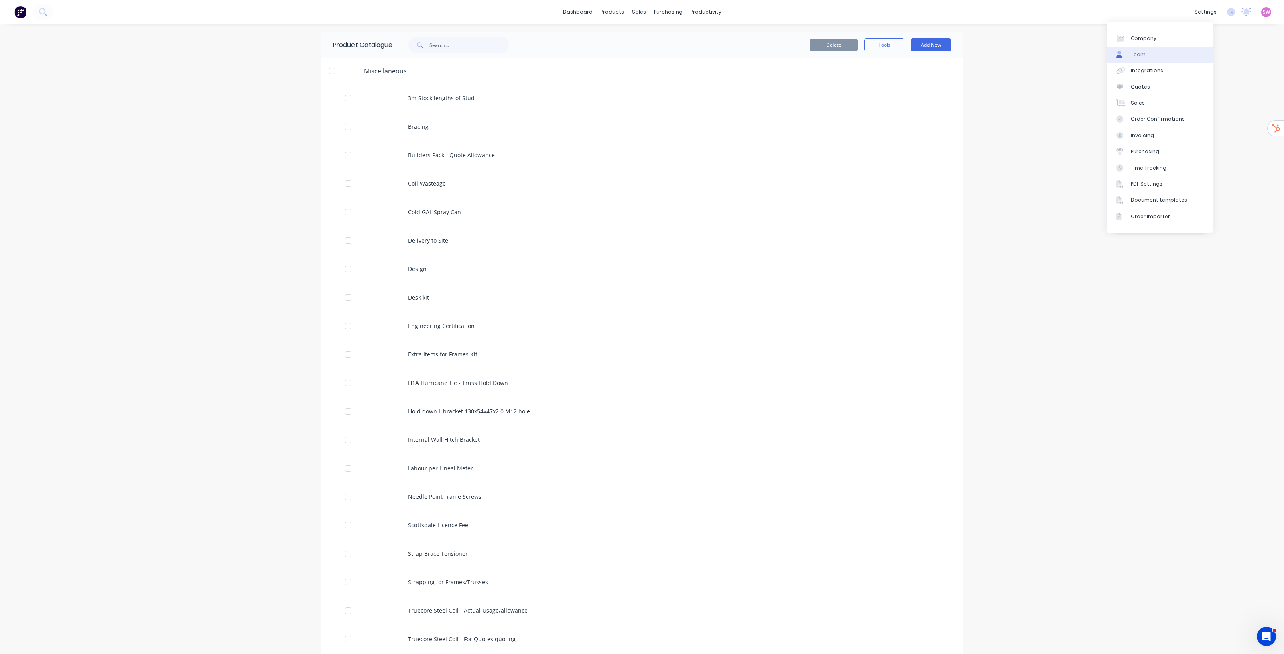
click at [642, 55] on link "Team" at bounding box center [1160, 55] width 106 height 16
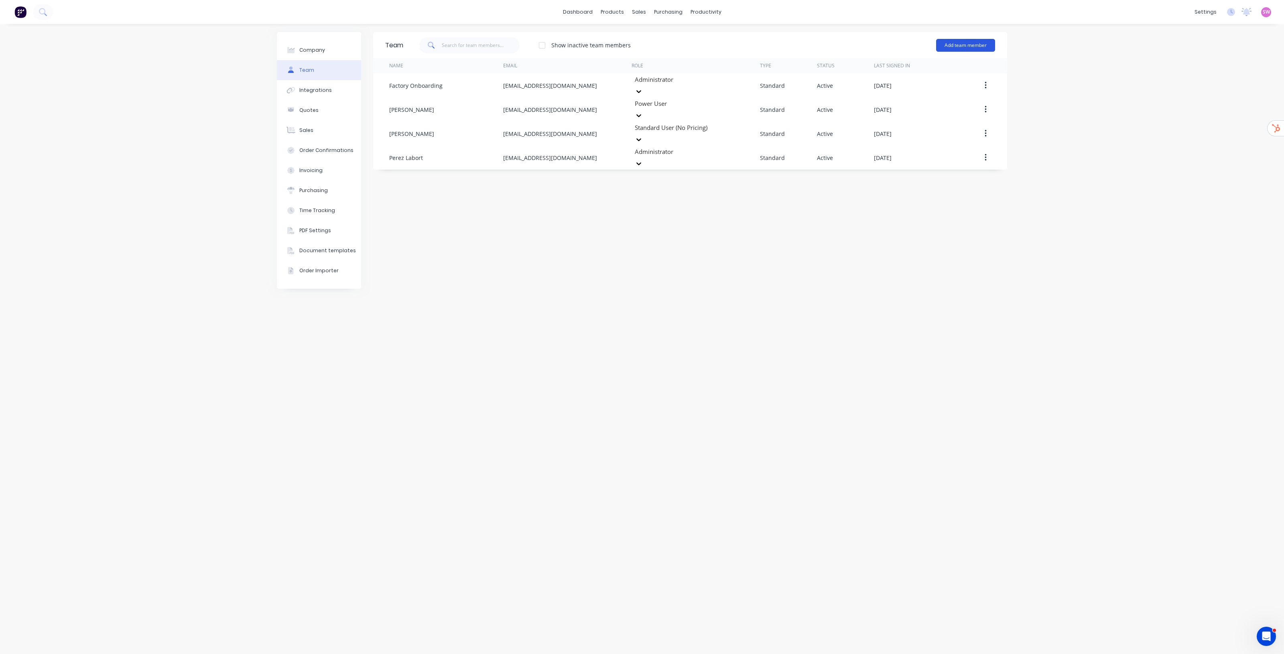
click at [642, 44] on button "Add team member" at bounding box center [965, 45] width 59 height 13
click at [642, 67] on div "Standard team member A team member that can login to Factory" at bounding box center [931, 69] width 114 height 23
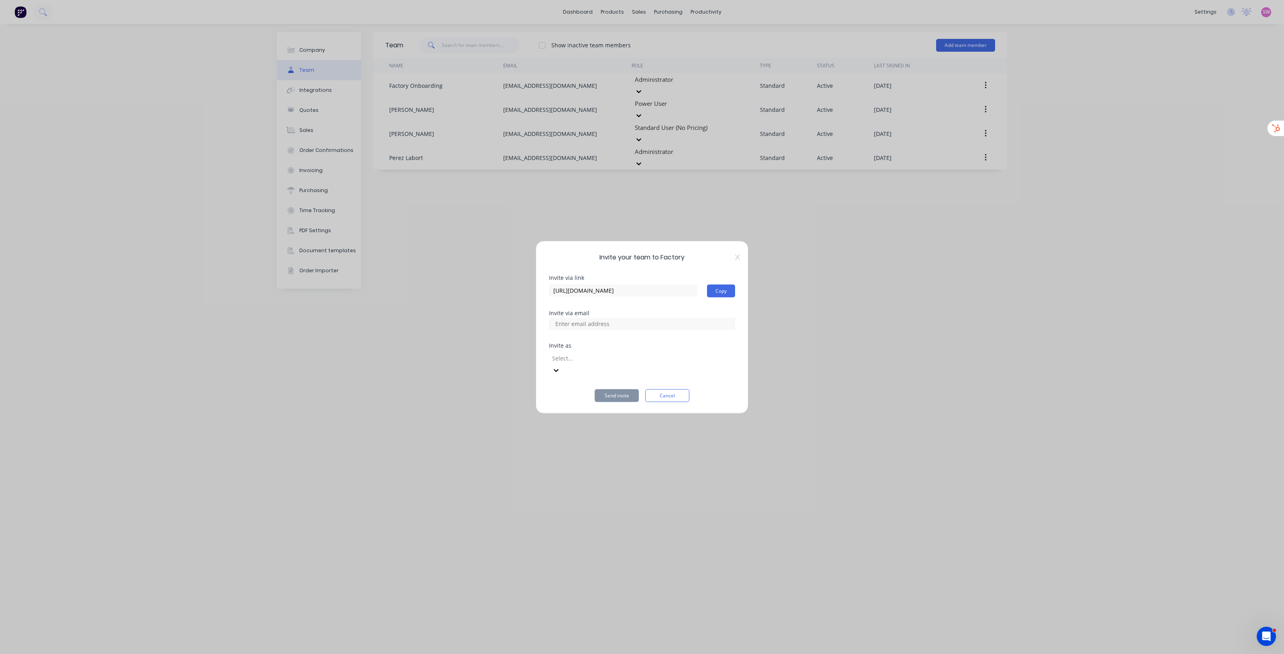
click at [611, 330] on input at bounding box center [591, 324] width 80 height 12
click at [642, 333] on button "Cancel" at bounding box center [667, 395] width 44 height 13
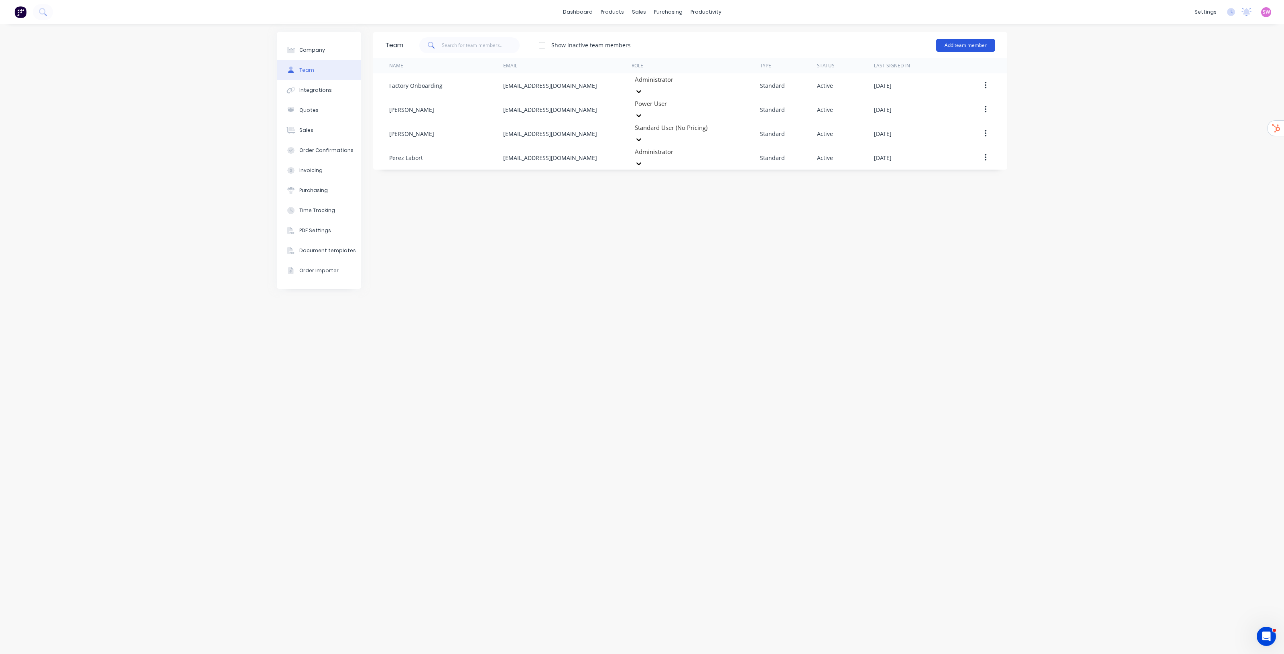
click at [642, 41] on button "Add team member" at bounding box center [965, 45] width 59 height 13
click at [642, 95] on span "A team member that can be assigned to orders, but cannot login to Factory" at bounding box center [931, 99] width 114 height 14
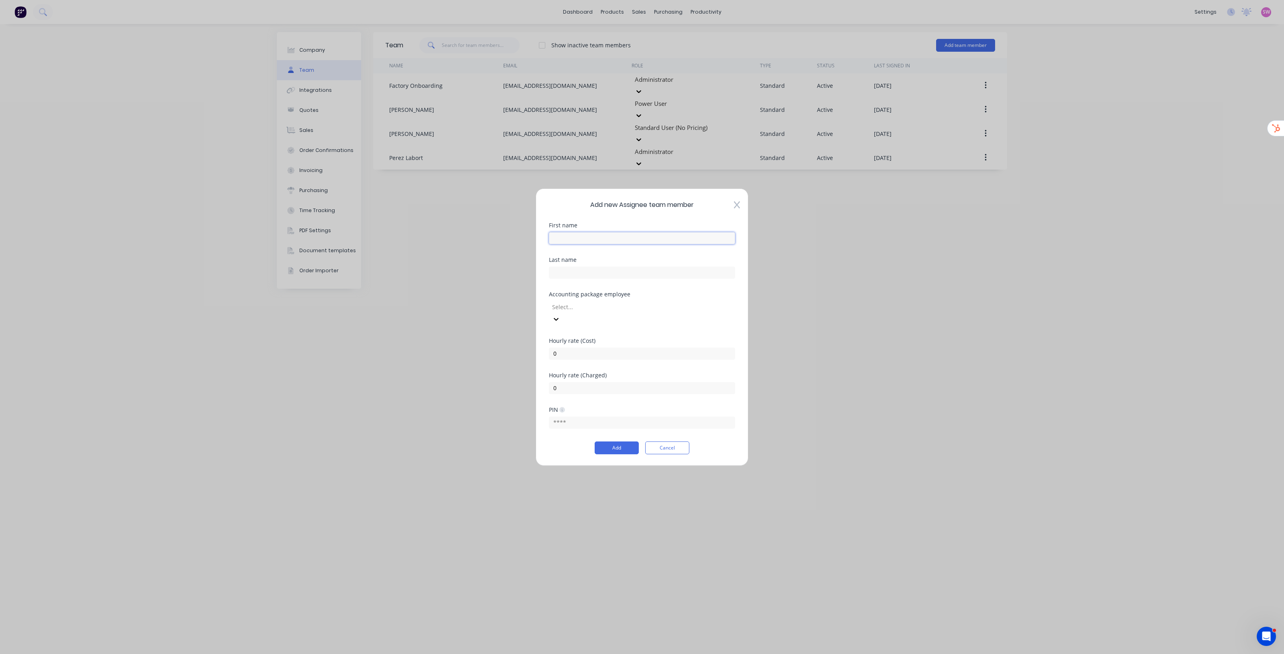
click at [598, 244] on input "text" at bounding box center [642, 238] width 186 height 12
type input "Labour"
click at [642, 221] on div "Add new Assignee team member First name Labour Last name Accounting package emp…" at bounding box center [642, 327] width 213 height 278
drag, startPoint x: 571, startPoint y: 345, endPoint x: 472, endPoint y: 344, distance: 98.7
click at [474, 333] on div "Add new Assignee team member First name Labour Last name Accounting package emp…" at bounding box center [642, 327] width 1284 height 654
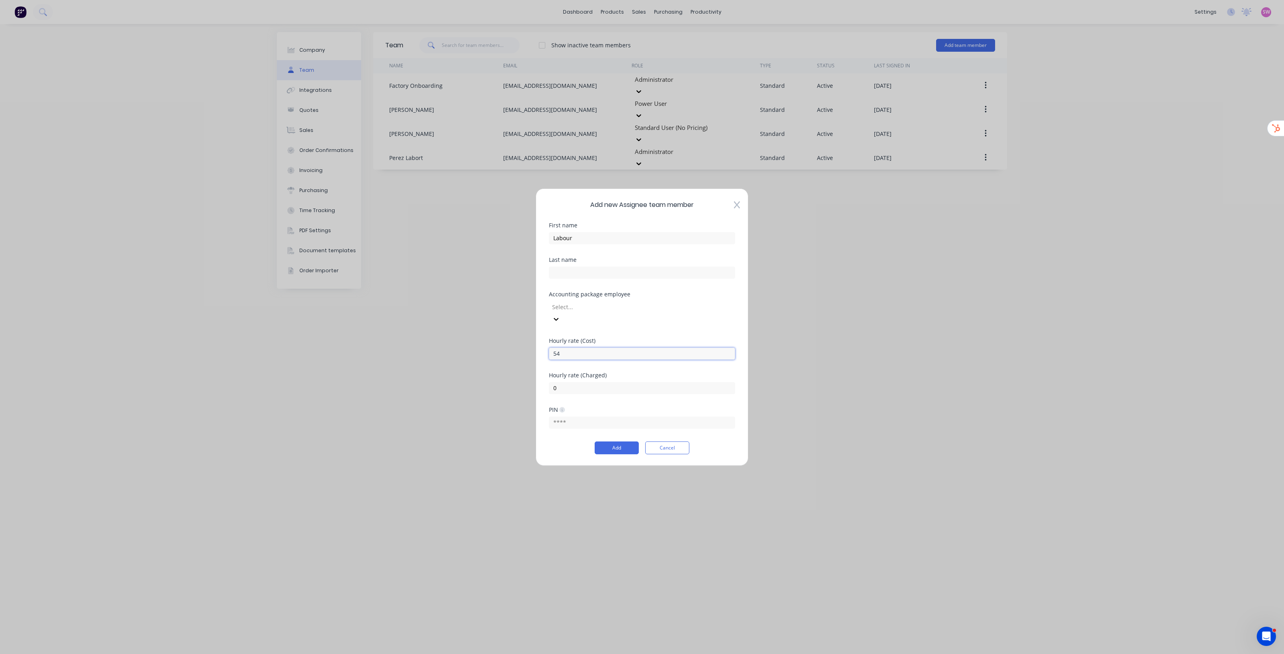
type input "54"
drag, startPoint x: 597, startPoint y: 376, endPoint x: 488, endPoint y: 374, distance: 108.3
click at [490, 333] on div "Add new Assignee team member First name Labour Last name Accounting package emp…" at bounding box center [642, 327] width 1284 height 654
click at [578, 333] on div "Hourly rate (Charged) 0" at bounding box center [642, 389] width 186 height 35
drag, startPoint x: 577, startPoint y: 382, endPoint x: 514, endPoint y: 381, distance: 62.6
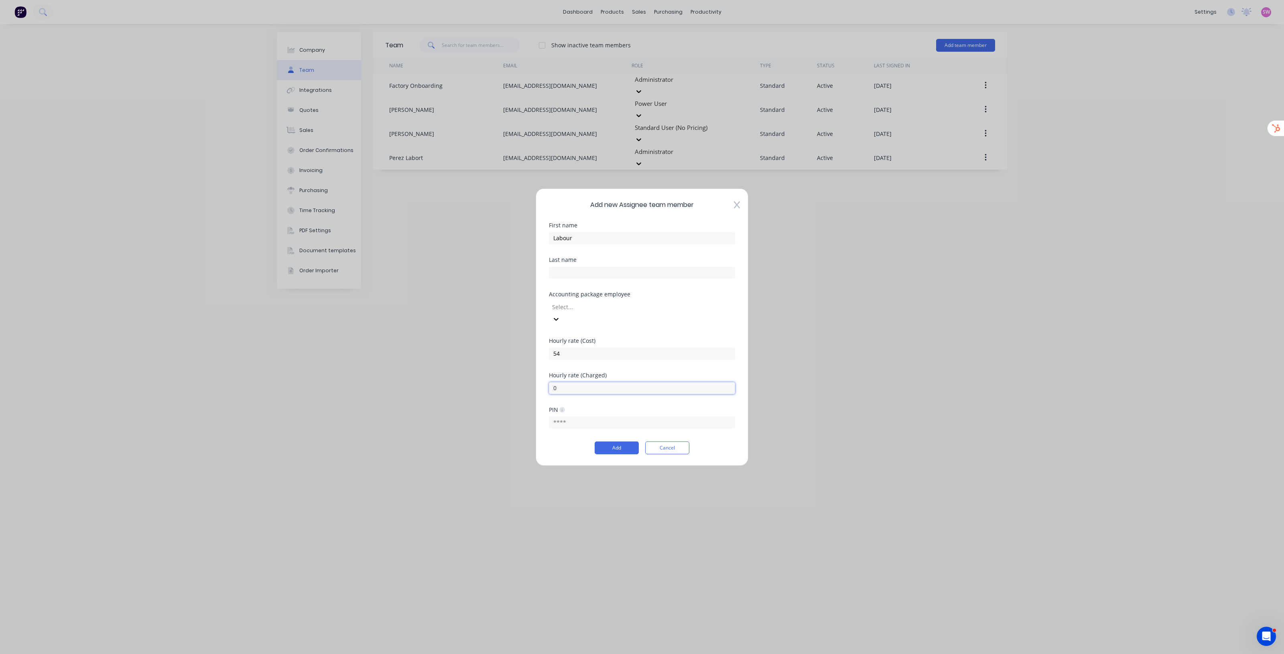
click at [514, 333] on div "Add new Assignee team member First name Labour Last name Accounting package emp…" at bounding box center [642, 327] width 1284 height 654
type input "72"
drag, startPoint x: 547, startPoint y: 442, endPoint x: 552, endPoint y: 443, distance: 4.8
click at [547, 333] on div "Add new Assignee team member First name Labour Last name Accounting package emp…" at bounding box center [642, 327] width 213 height 278
click at [611, 333] on button "Add" at bounding box center [617, 448] width 44 height 13
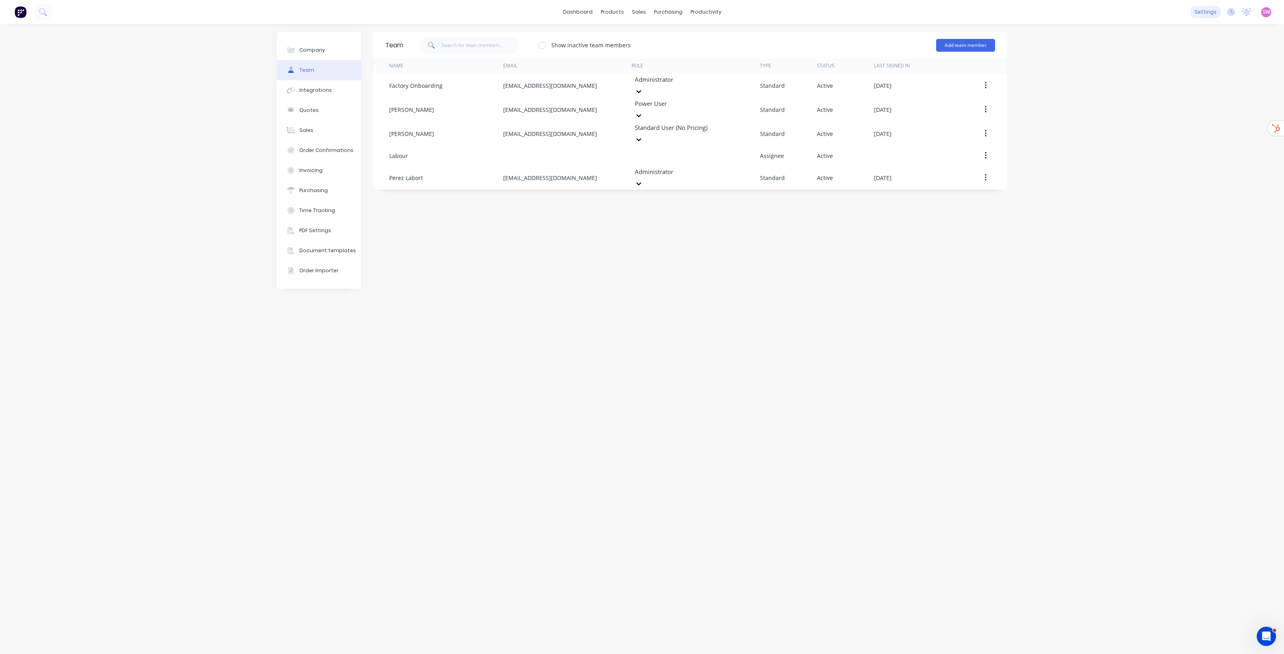
click at [642, 15] on div "settings" at bounding box center [1206, 12] width 30 height 12
drag, startPoint x: 1157, startPoint y: 165, endPoint x: 1154, endPoint y: 171, distance: 6.5
click at [642, 165] on div "Time Tracking" at bounding box center [1156, 168] width 36 height 7
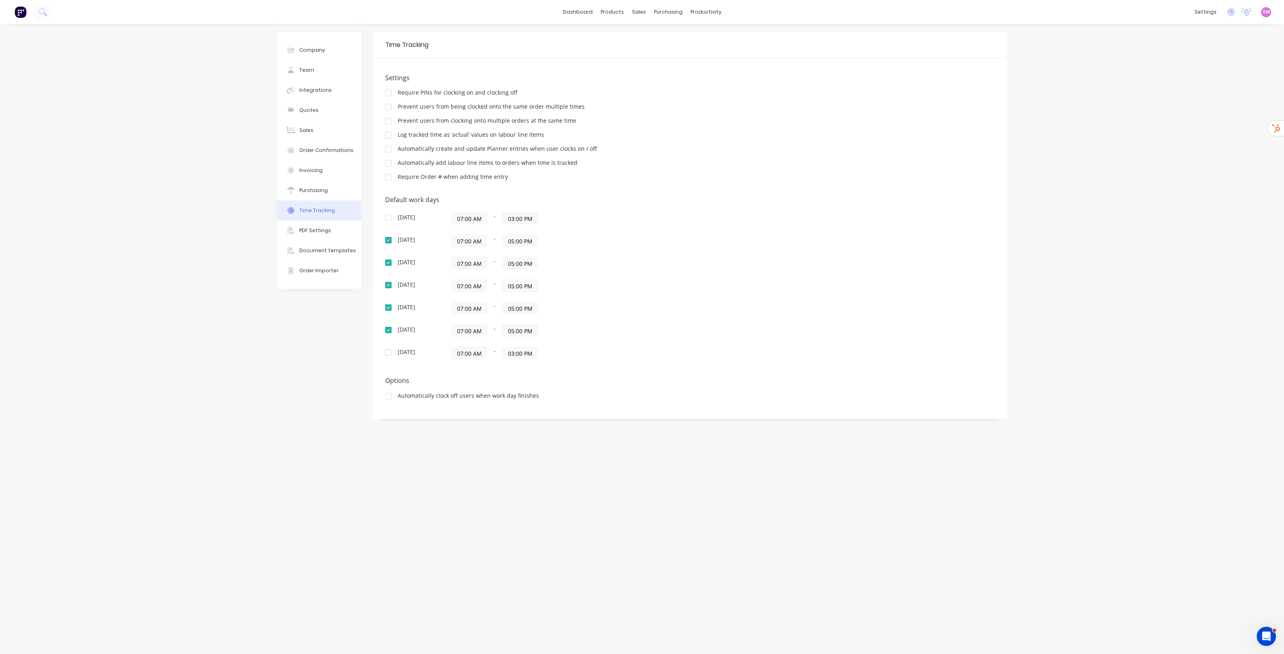
click at [392, 137] on div at bounding box center [388, 135] width 16 height 16
click at [642, 296] on div "Company Team Integrations Quotes Sales Order Confirmations Invoicing Purchasing…" at bounding box center [642, 339] width 1284 height 630
click at [642, 54] on link "Team" at bounding box center [1167, 55] width 106 height 16
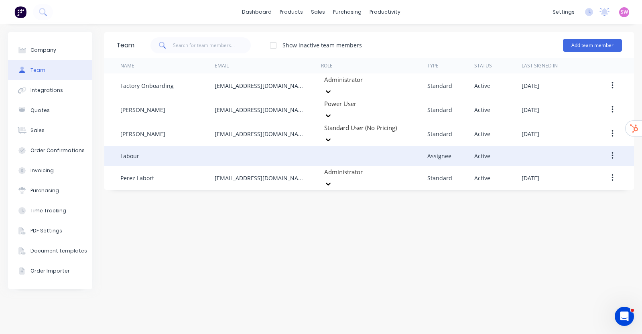
click at [615, 148] on button "button" at bounding box center [612, 155] width 19 height 14
click at [571, 171] on div "Edit" at bounding box center [584, 177] width 62 height 12
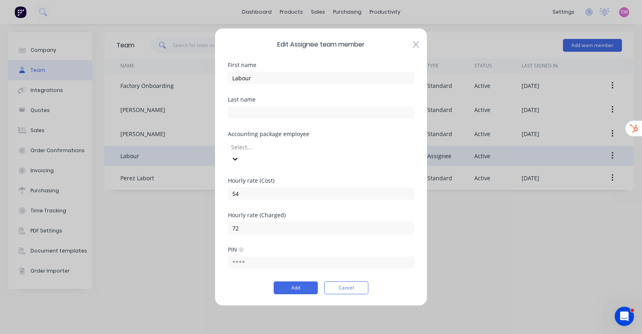
click at [413, 49] on icon at bounding box center [416, 45] width 6 height 8
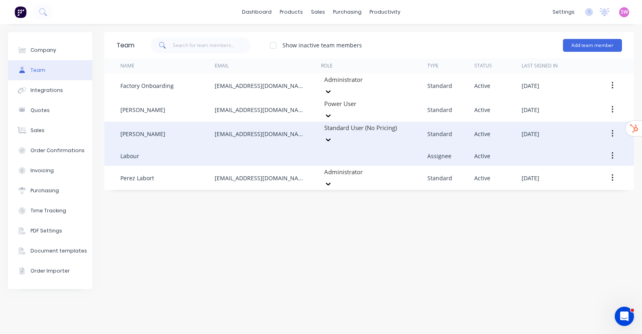
click at [612, 129] on icon "button" at bounding box center [613, 133] width 2 height 9
click at [575, 149] on div "Edit" at bounding box center [584, 155] width 62 height 12
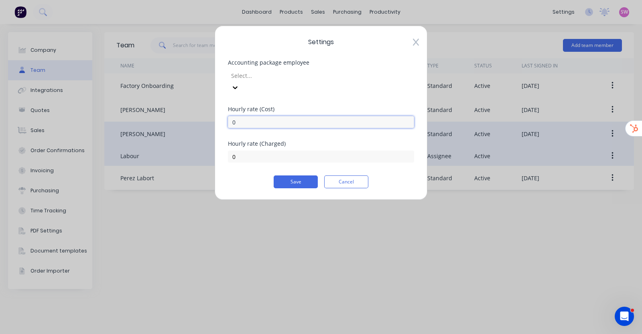
click at [233, 116] on input "0" at bounding box center [321, 122] width 186 height 12
click at [140, 109] on div "Settings Accounting package employee Select... Hourly rate (Cost) 0 Hourly rate…" at bounding box center [321, 167] width 642 height 334
drag, startPoint x: 272, startPoint y: 109, endPoint x: 170, endPoint y: 100, distance: 101.9
click at [173, 100] on div "Settings Accounting package employee Select... Hourly rate (Cost) 0 Hourly rate…" at bounding box center [321, 167] width 642 height 334
type input "54"
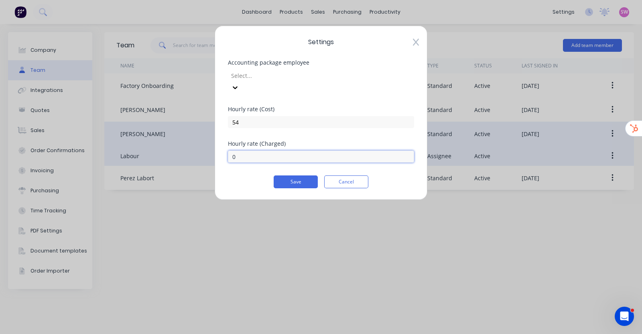
drag, startPoint x: 238, startPoint y: 147, endPoint x: 196, endPoint y: 144, distance: 41.8
click at [221, 147] on div "Settings Accounting package employee Select... Hourly rate (Cost) 54 Hourly rat…" at bounding box center [321, 113] width 213 height 174
type input "72"
click at [282, 175] on button "Save" at bounding box center [296, 181] width 44 height 13
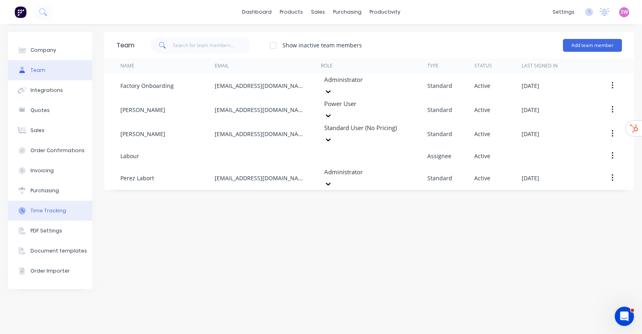
click at [54, 211] on div "Time Tracking" at bounding box center [48, 210] width 36 height 7
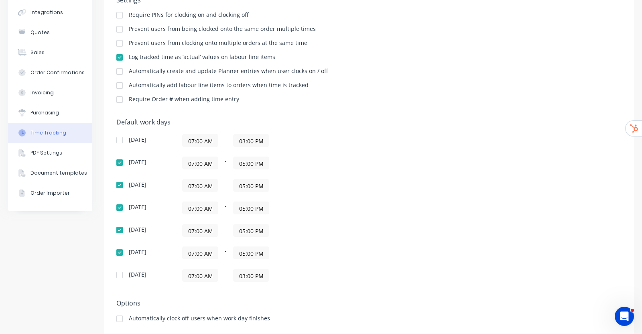
scroll to position [92, 0]
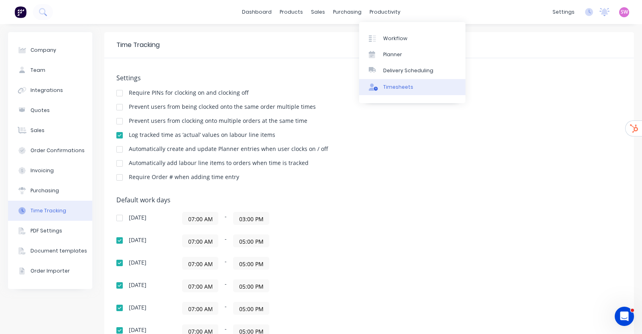
click at [401, 83] on div "Timesheets" at bounding box center [398, 86] width 30 height 7
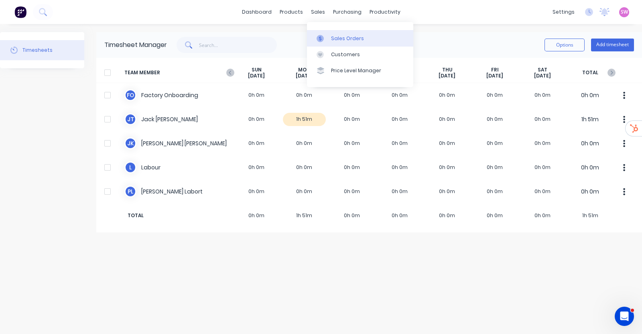
click at [338, 35] on div "Sales Orders" at bounding box center [347, 38] width 33 height 7
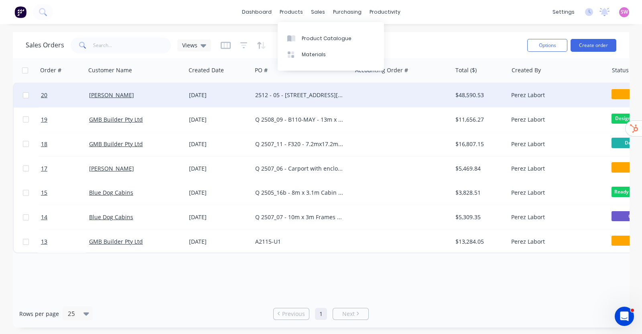
click at [381, 95] on div at bounding box center [402, 95] width 100 height 24
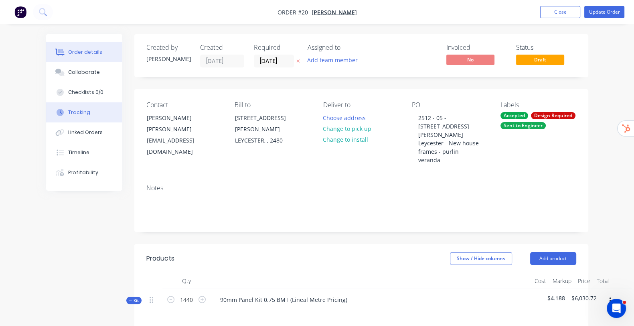
click at [51, 115] on button "Tracking" at bounding box center [84, 112] width 76 height 20
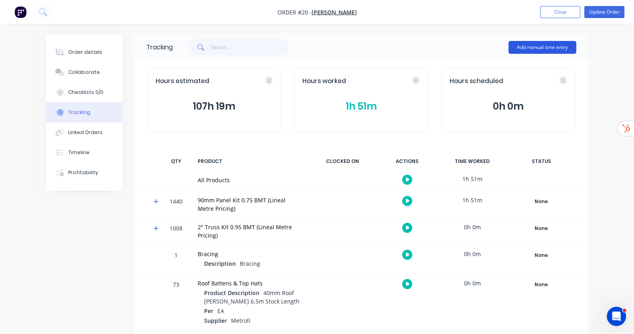
click at [566, 47] on button "Add manual time entry" at bounding box center [543, 47] width 68 height 13
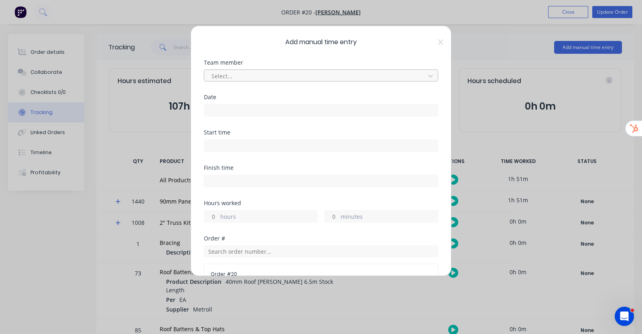
click at [341, 73] on div at bounding box center [316, 76] width 210 height 10
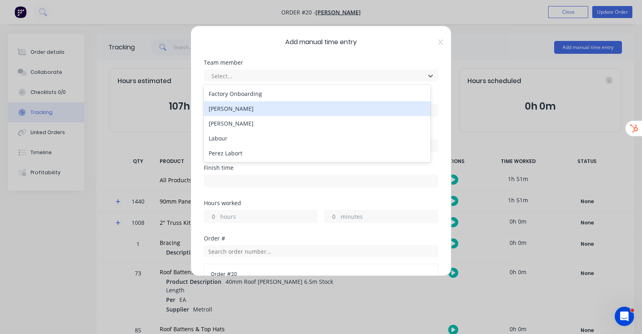
click at [244, 111] on div "Jack Thompson" at bounding box center [317, 108] width 227 height 15
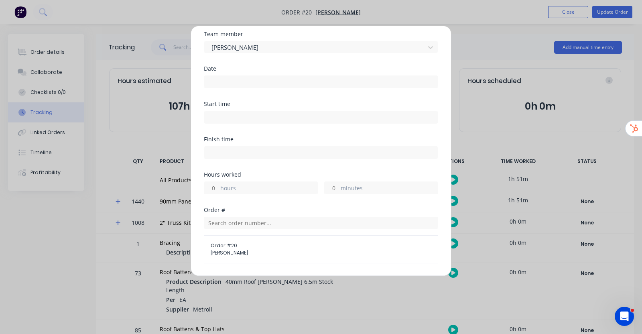
scroll to position [50, 0]
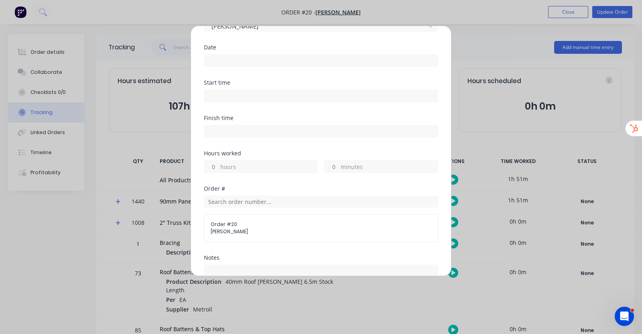
click at [242, 62] on input at bounding box center [321, 61] width 234 height 12
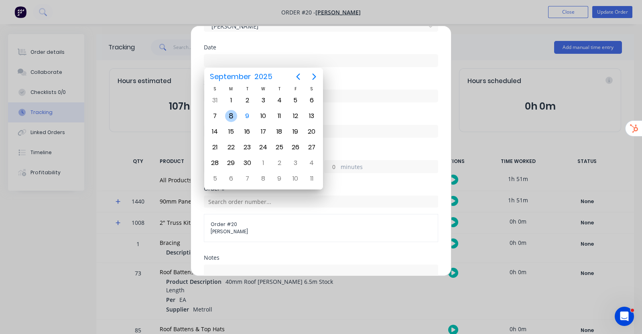
click at [235, 115] on div "8" at bounding box center [231, 116] width 12 height 12
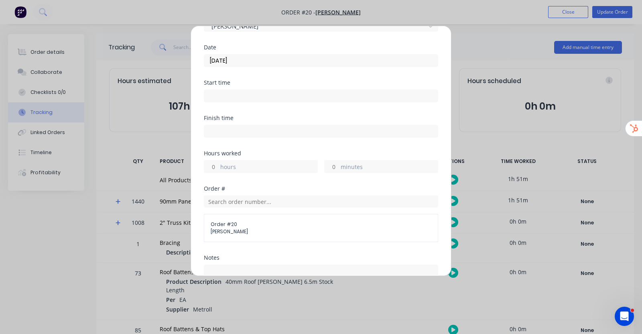
type input "08/09/2025"
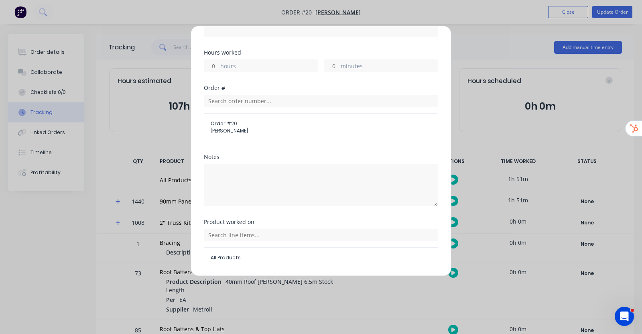
click at [473, 43] on div "Add manual time entry Team member Jack Thompson Date 08/09/2025 Start time Fini…" at bounding box center [321, 167] width 642 height 334
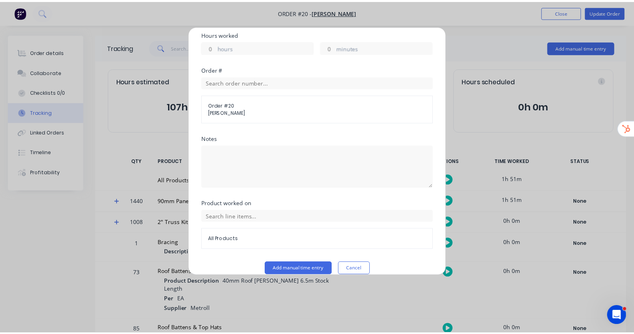
scroll to position [178, 0]
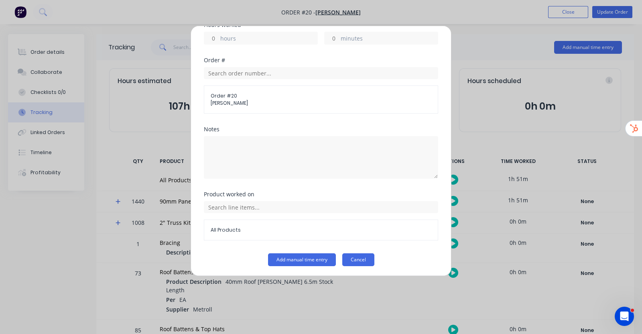
click at [357, 257] on button "Cancel" at bounding box center [358, 259] width 32 height 13
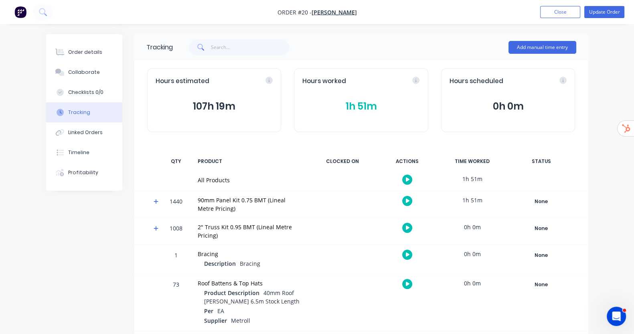
click at [473, 37] on div "Add manual time entry" at bounding box center [375, 47] width 404 height 24
click at [519, 10] on button "Close" at bounding box center [516, 12] width 40 height 12
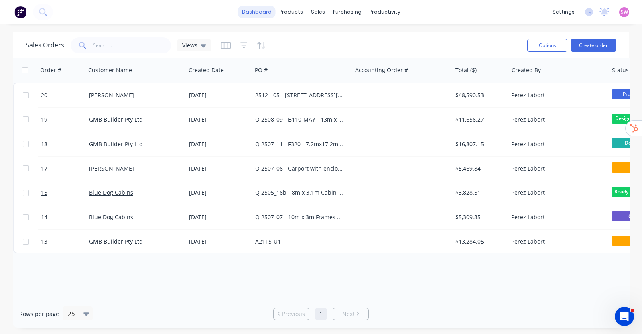
click at [272, 16] on link "dashboard" at bounding box center [257, 12] width 38 height 12
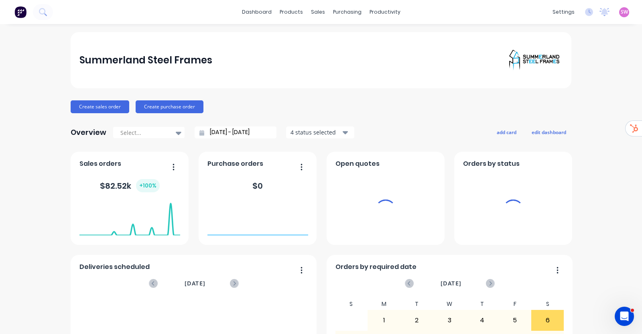
click at [621, 13] on span "SW" at bounding box center [624, 11] width 7 height 7
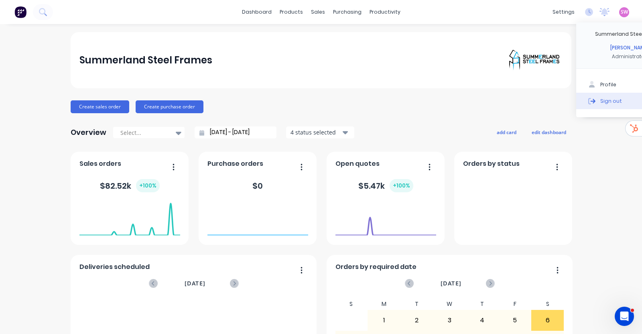
click at [603, 101] on div "Sign out" at bounding box center [611, 100] width 22 height 7
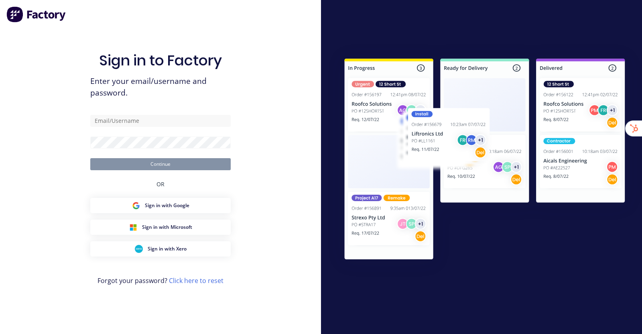
type input "[EMAIL_ADDRESS][DOMAIN_NAME]"
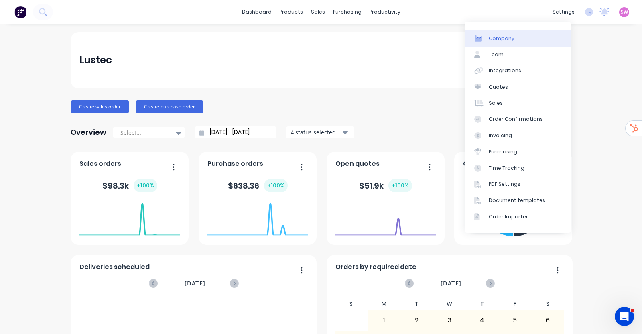
click at [512, 37] on link "Company" at bounding box center [518, 38] width 106 height 16
select select "AU"
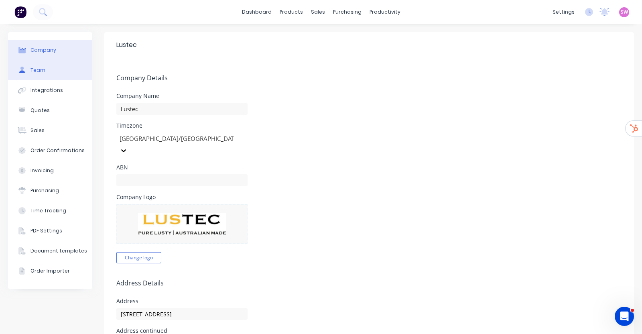
click at [35, 72] on div "Team" at bounding box center [37, 70] width 15 height 7
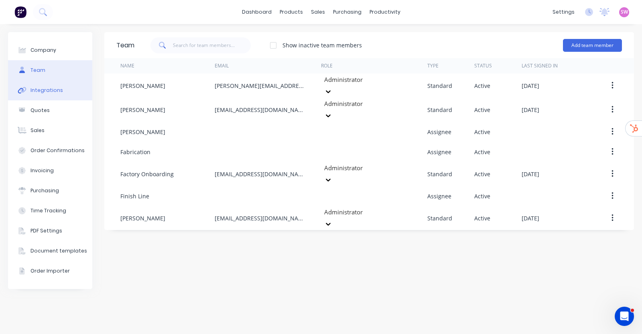
click at [47, 89] on div "Integrations" at bounding box center [46, 90] width 33 height 7
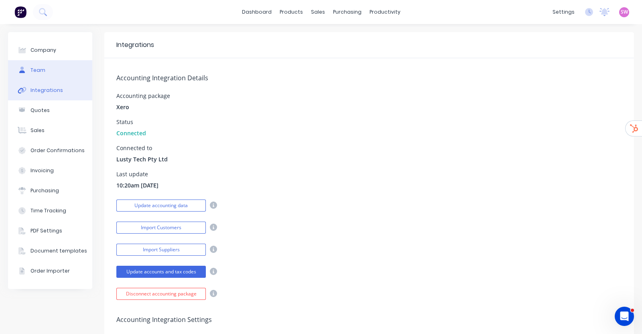
click at [55, 71] on button "Team" at bounding box center [50, 70] width 84 height 20
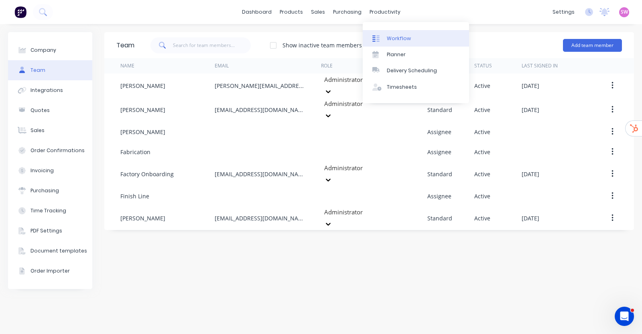
click at [388, 30] on link "Workflow" at bounding box center [416, 38] width 106 height 16
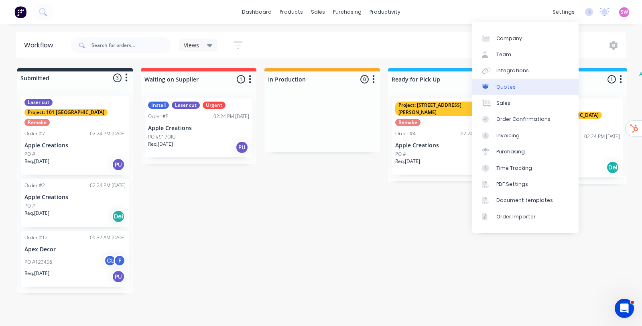
click at [509, 85] on div "Quotes" at bounding box center [505, 86] width 19 height 7
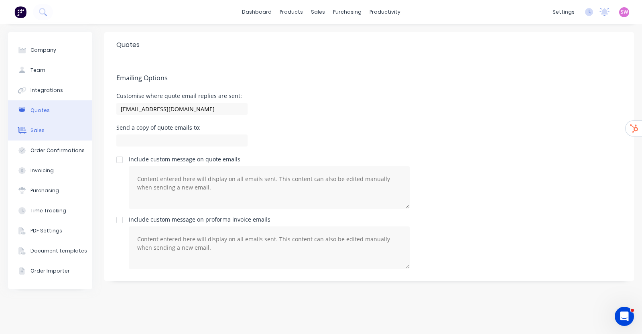
click at [46, 134] on button "Sales" at bounding box center [50, 130] width 84 height 20
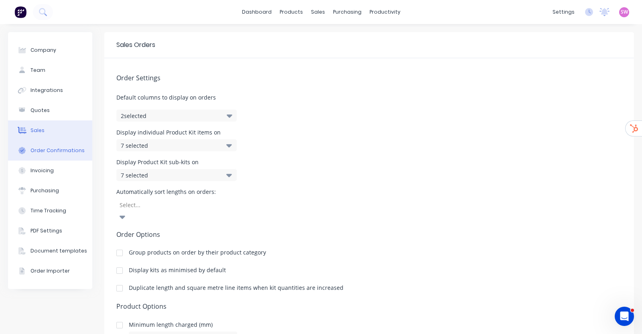
click at [48, 151] on div "Order Confirmations" at bounding box center [57, 150] width 54 height 7
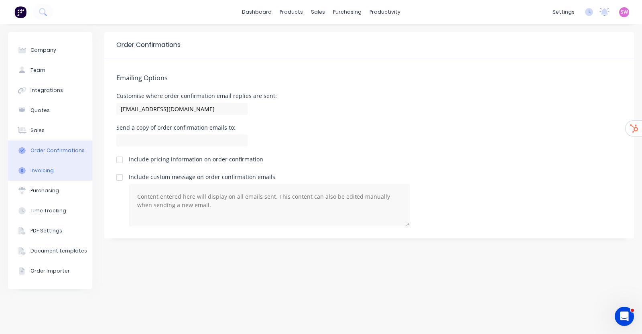
drag, startPoint x: 55, startPoint y: 172, endPoint x: 57, endPoint y: 177, distance: 4.8
click at [57, 173] on button "Invoicing" at bounding box center [50, 171] width 84 height 20
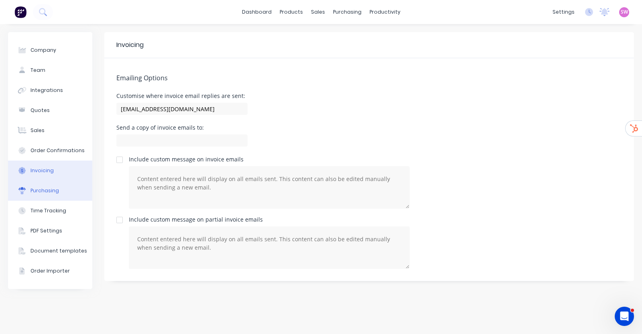
click at [55, 189] on div "Purchasing" at bounding box center [44, 190] width 28 height 7
